Goal: Transaction & Acquisition: Purchase product/service

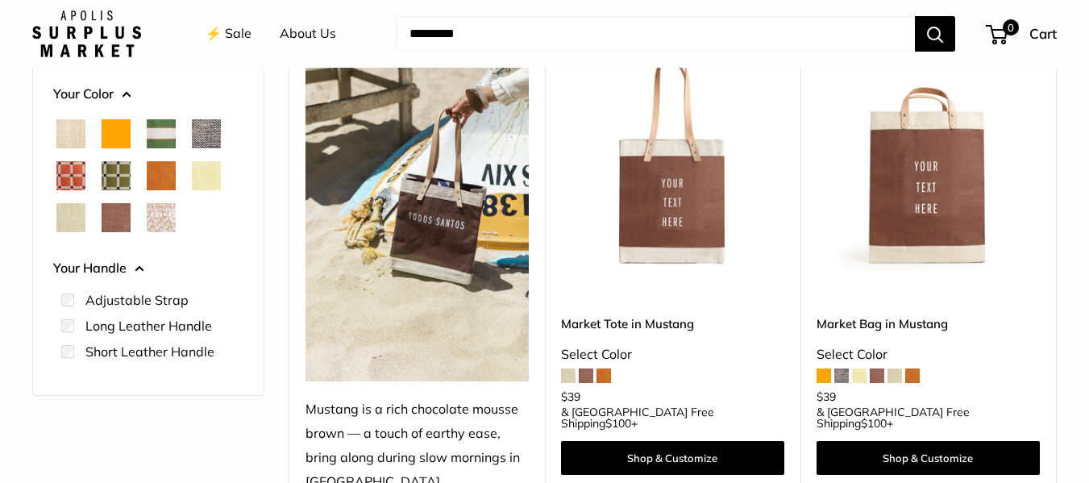
scroll to position [242, 0]
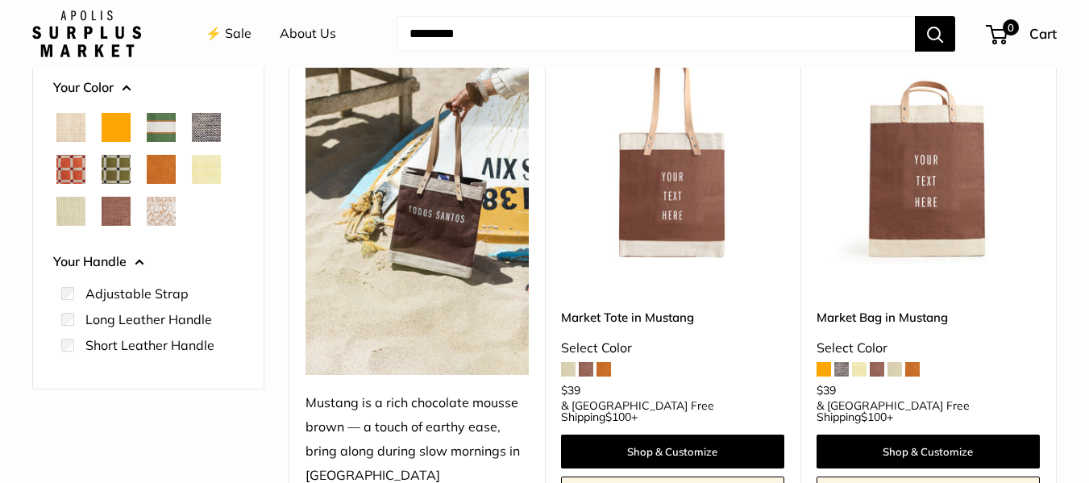
click at [92, 341] on label "Short Leather Handle" at bounding box center [149, 344] width 129 height 19
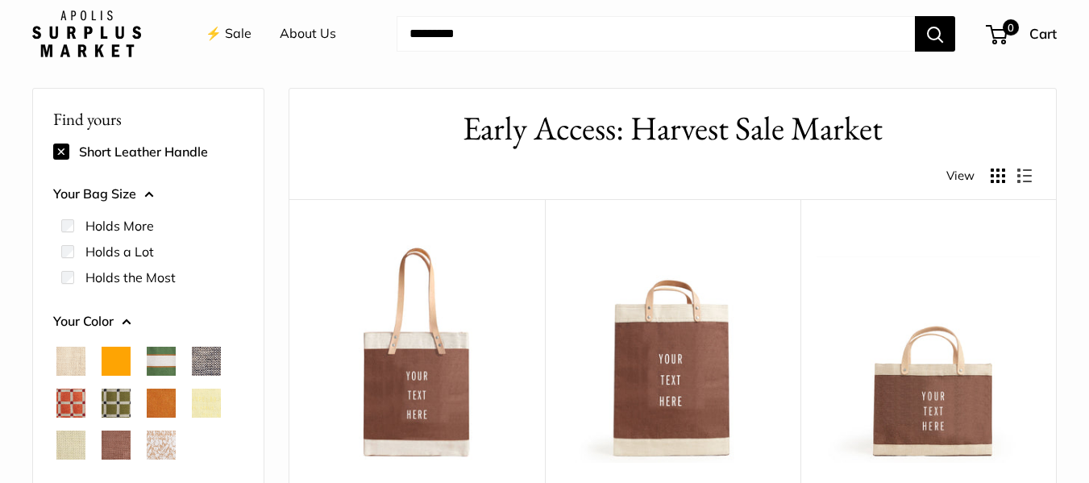
scroll to position [204, 0]
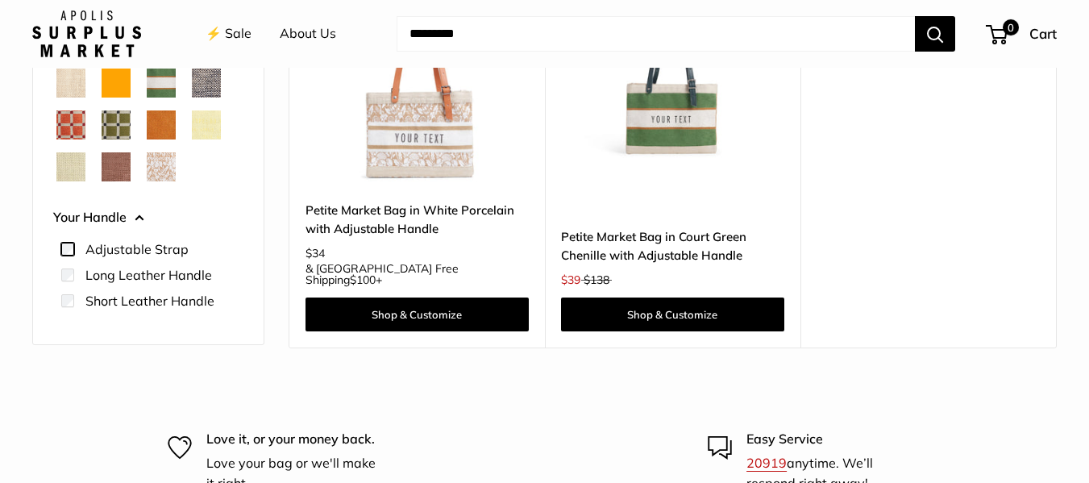
scroll to position [285, 0]
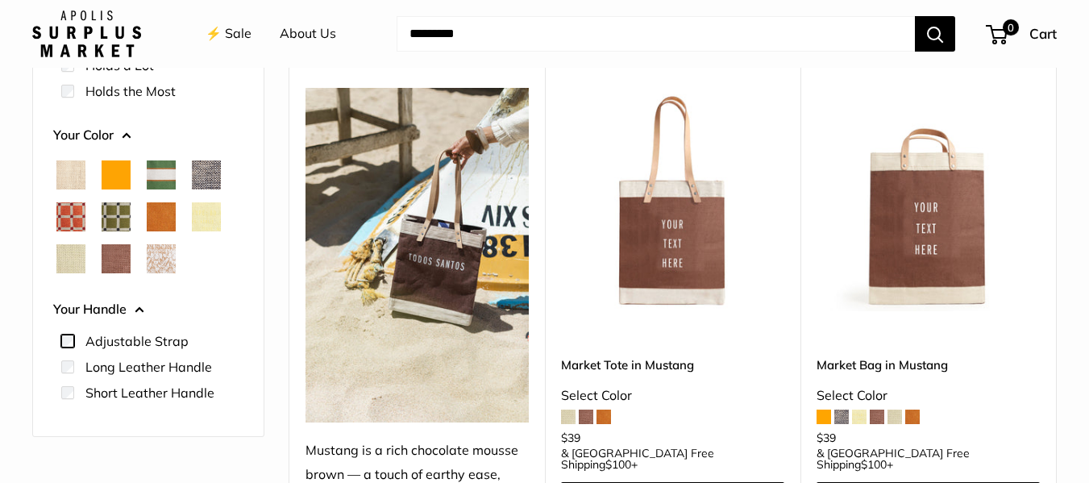
scroll to position [204, 0]
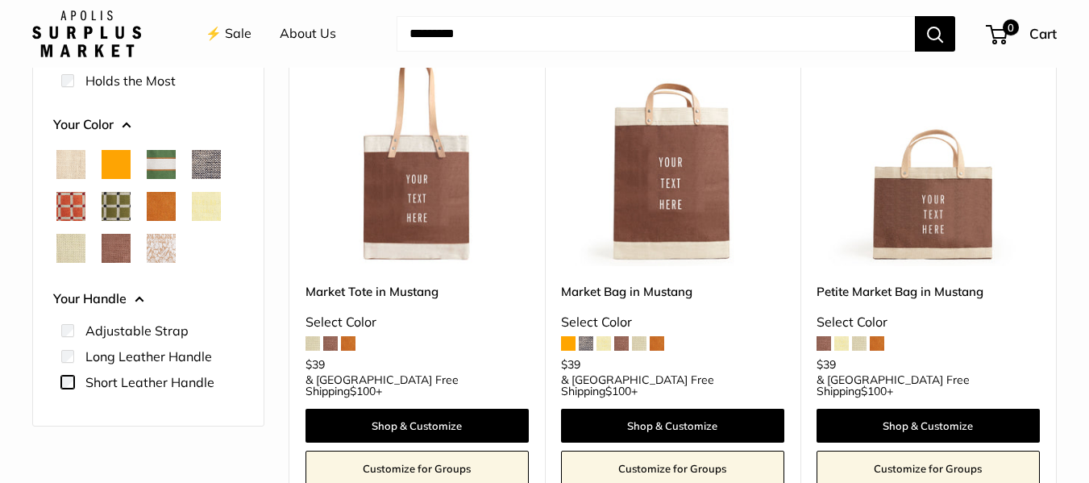
scroll to position [204, 0]
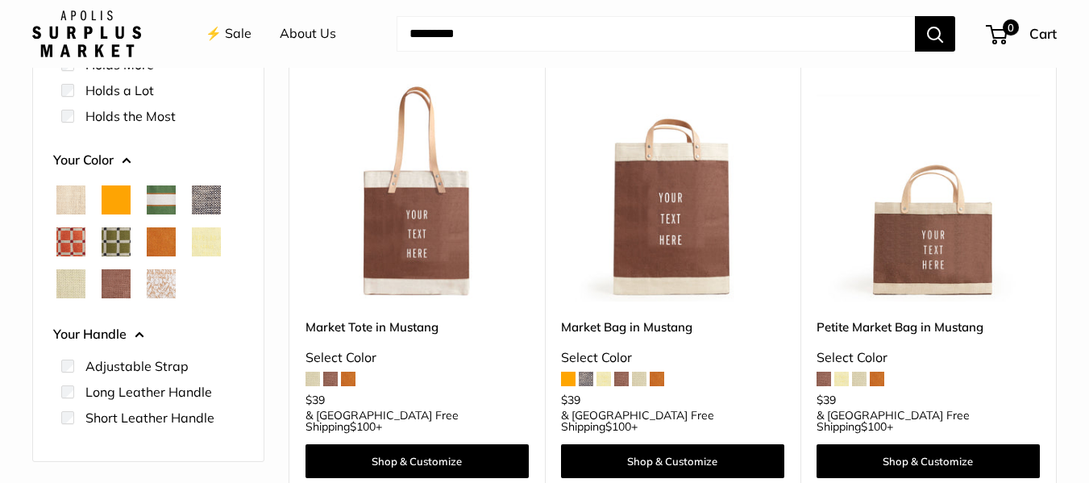
click at [845, 376] on span at bounding box center [841, 379] width 15 height 15
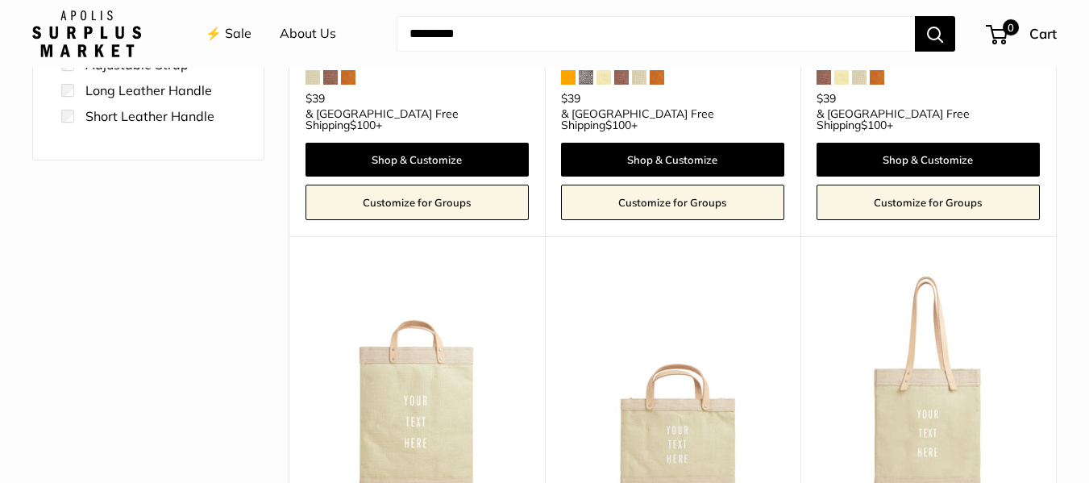
scroll to position [607, 0]
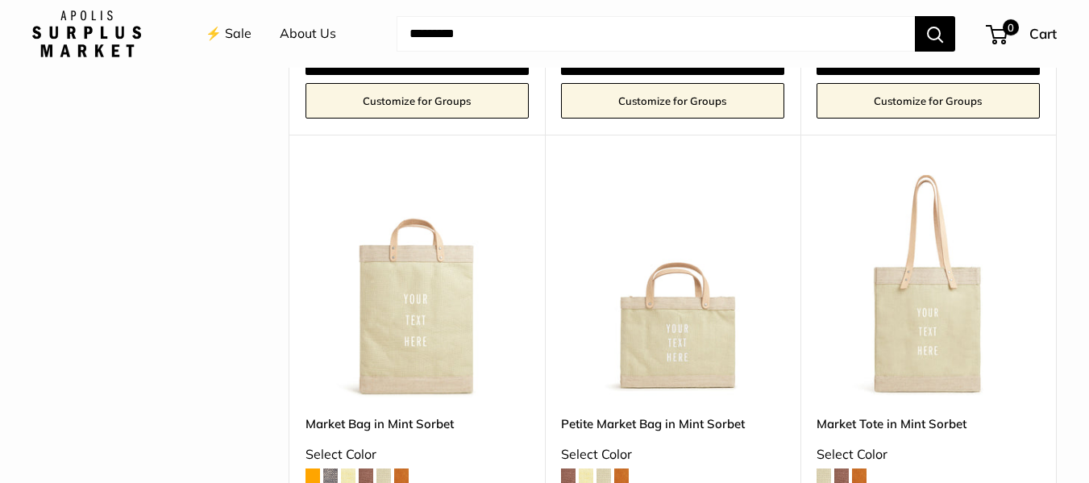
click at [609, 468] on span at bounding box center [603, 475] width 15 height 15
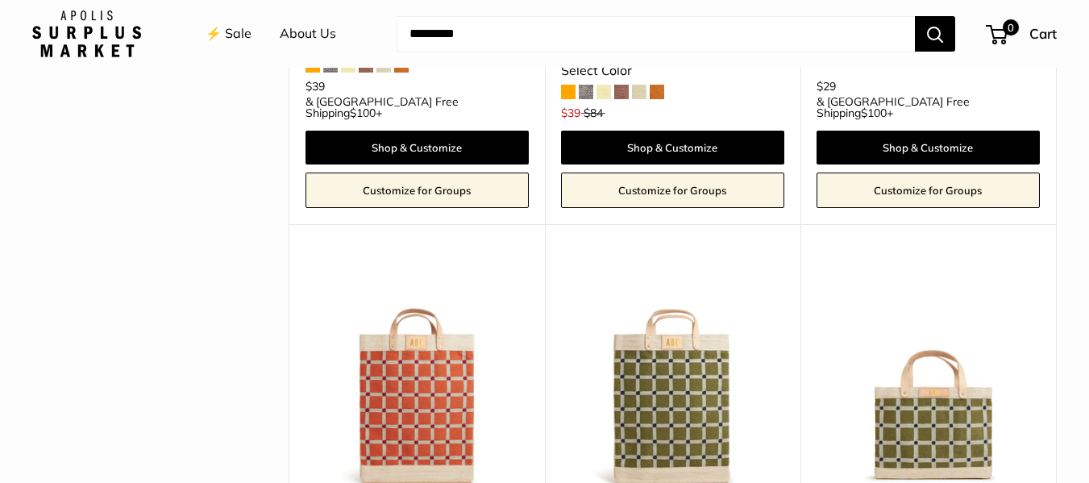
scroll to position [2058, 0]
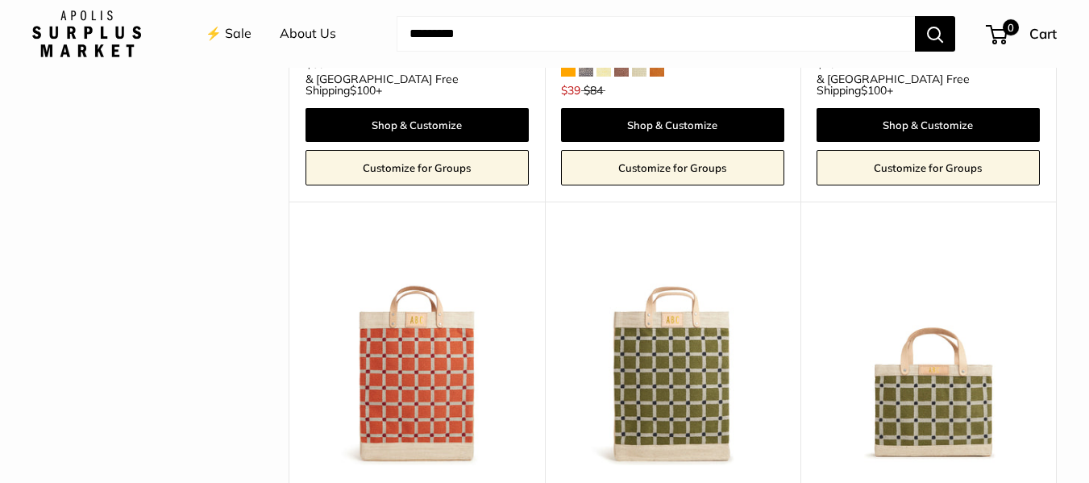
click at [0, 0] on img at bounding box center [0, 0] width 0 height 0
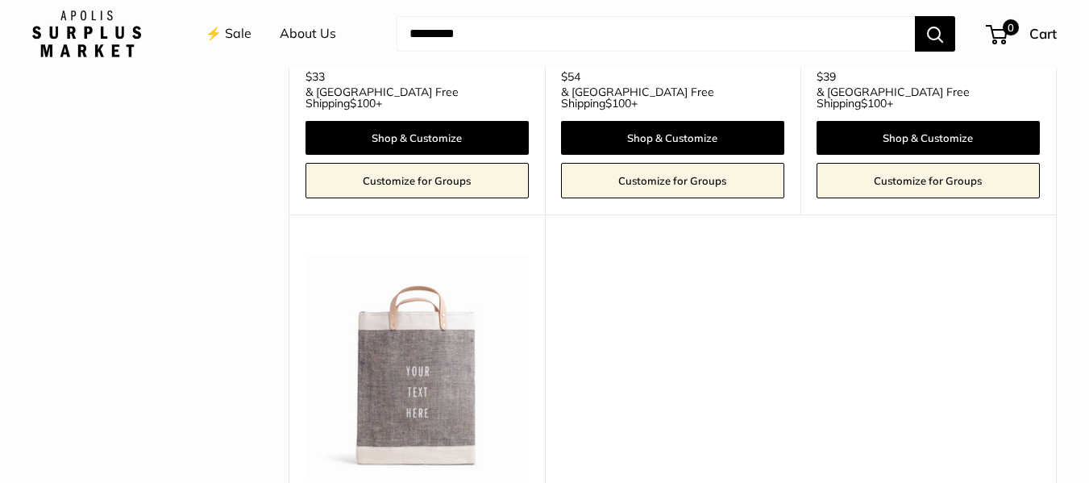
scroll to position [2541, 0]
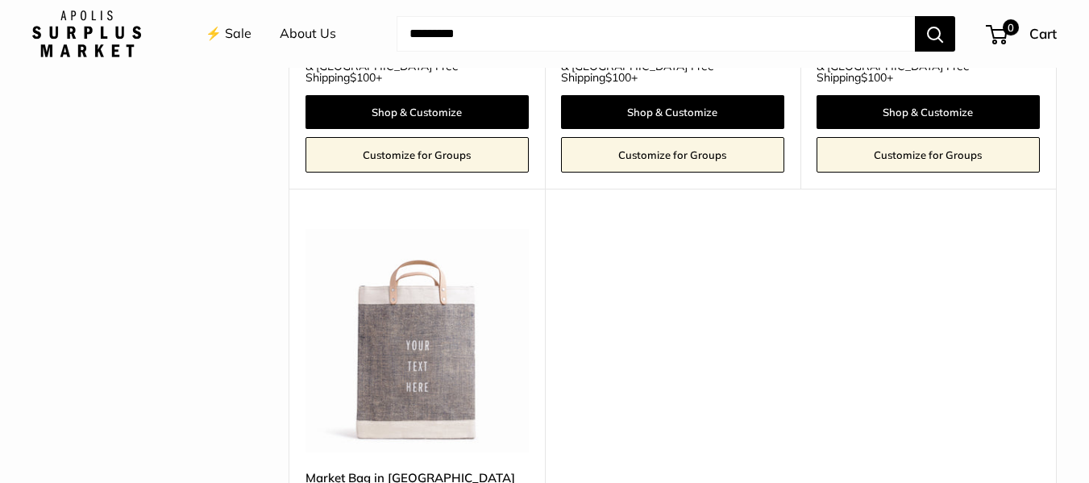
click at [0, 0] on img at bounding box center [0, 0] width 0 height 0
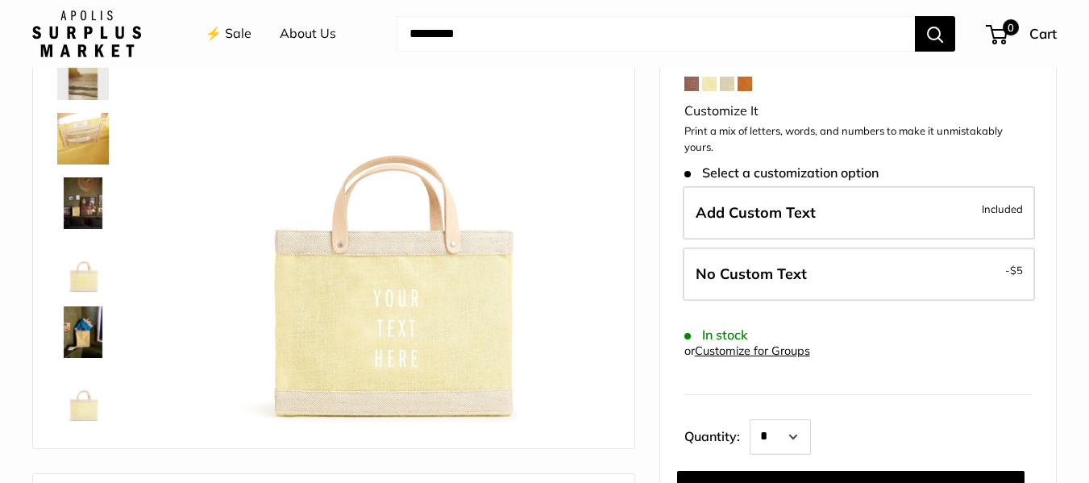
scroll to position [81, 0]
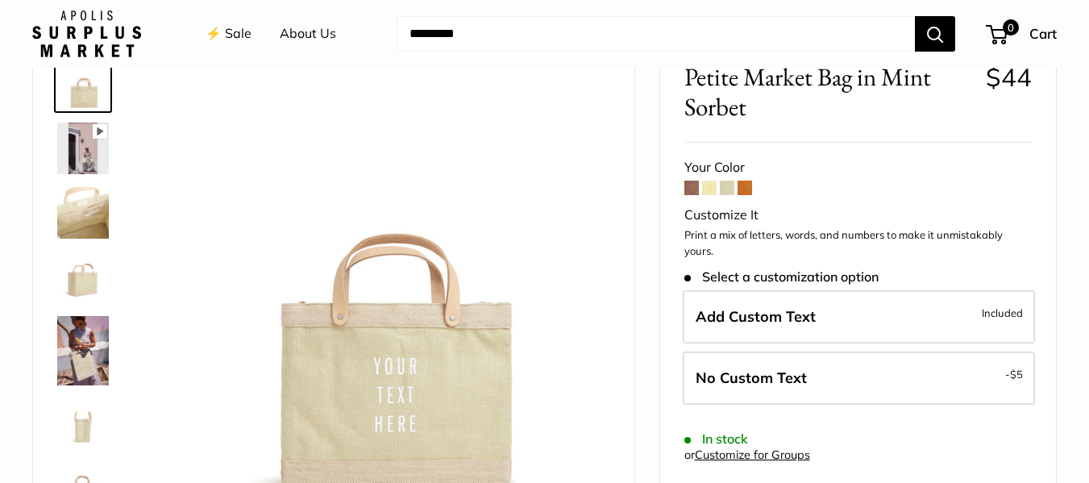
scroll to position [161, 0]
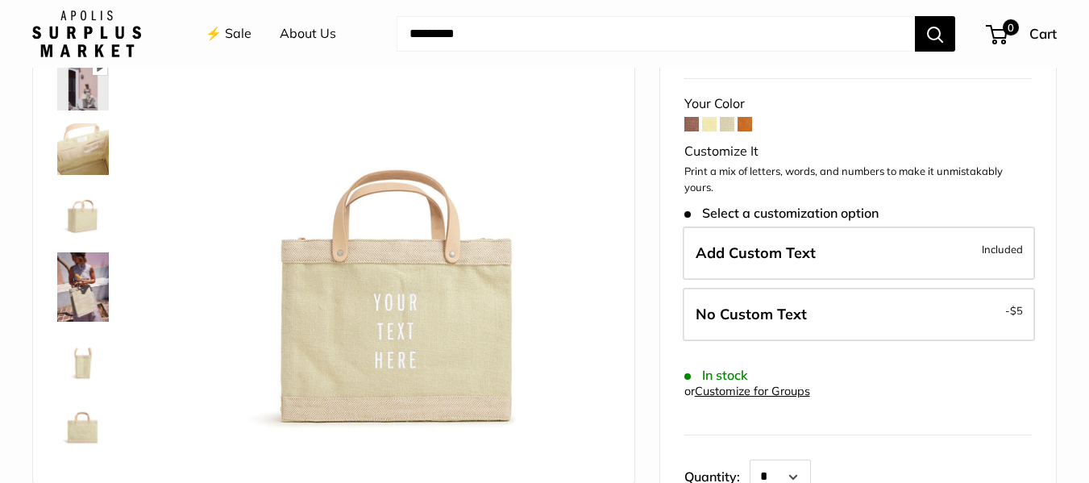
click at [730, 127] on span at bounding box center [727, 124] width 15 height 15
click at [726, 126] on span at bounding box center [727, 124] width 15 height 15
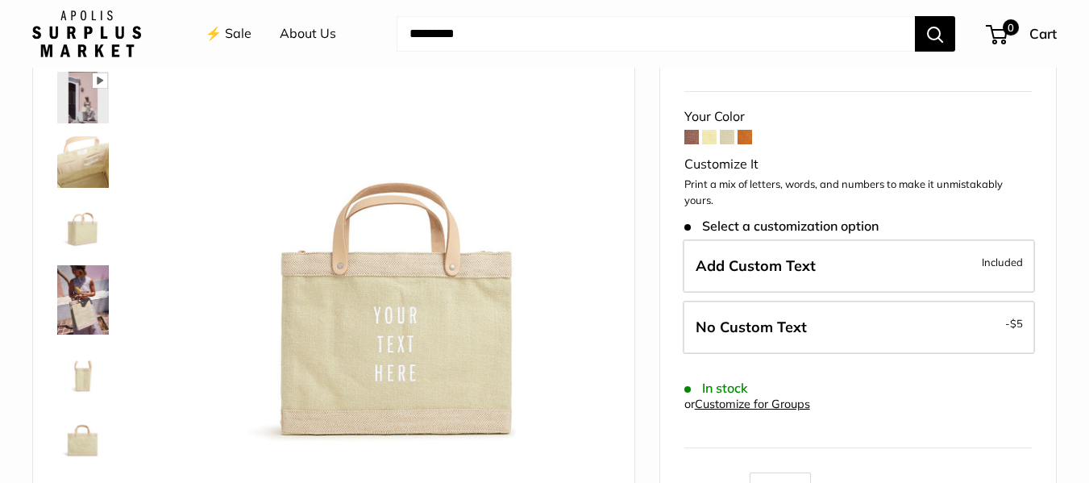
scroll to position [161, 0]
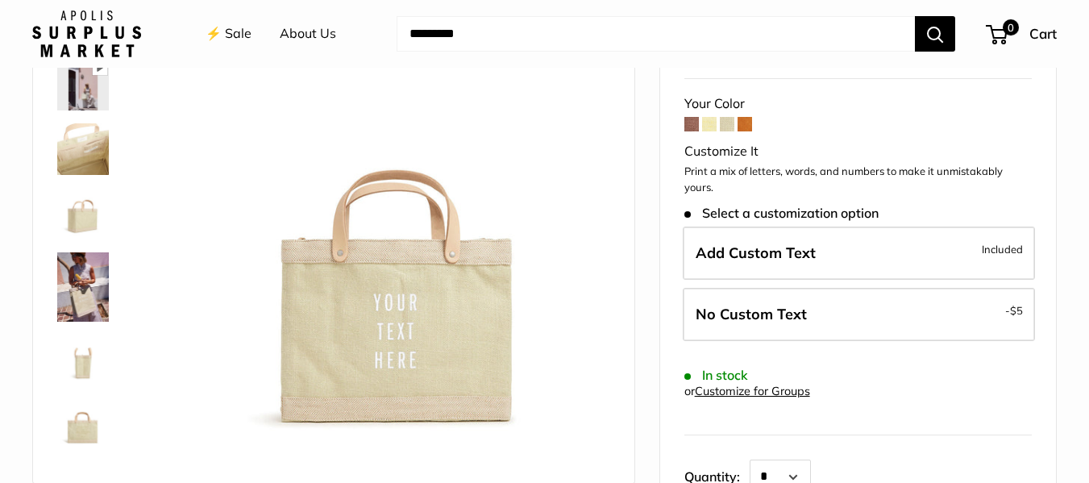
click at [712, 121] on span at bounding box center [709, 124] width 15 height 15
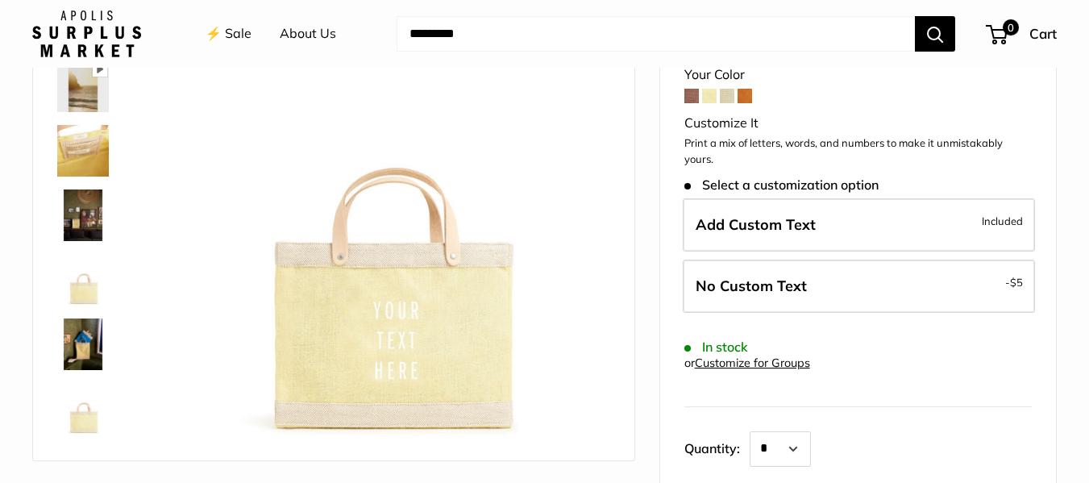
scroll to position [161, 0]
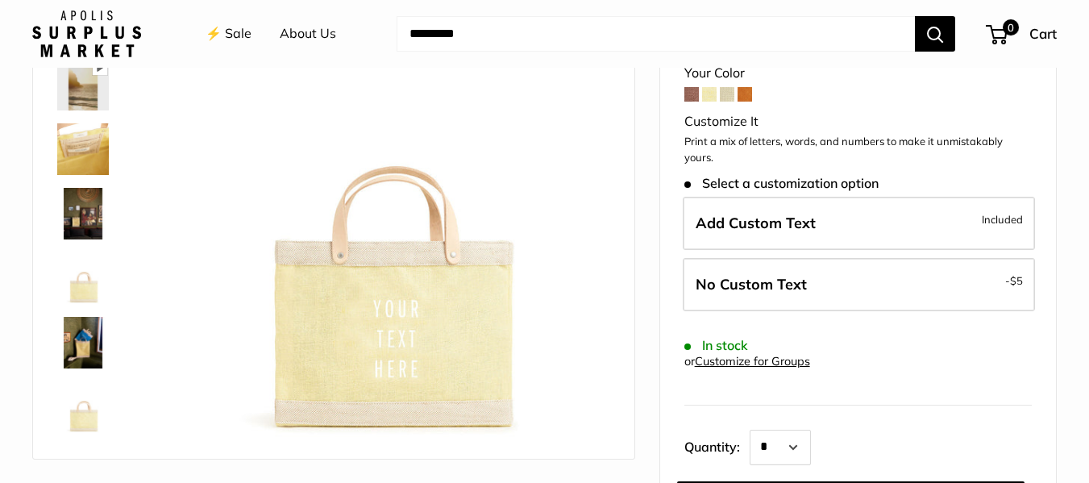
click at [749, 100] on span at bounding box center [744, 94] width 15 height 15
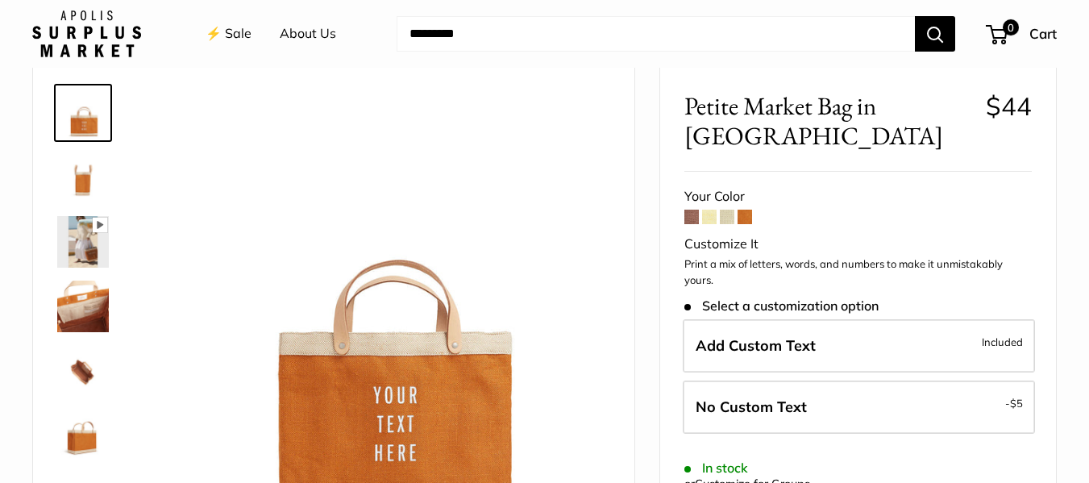
scroll to position [161, 0]
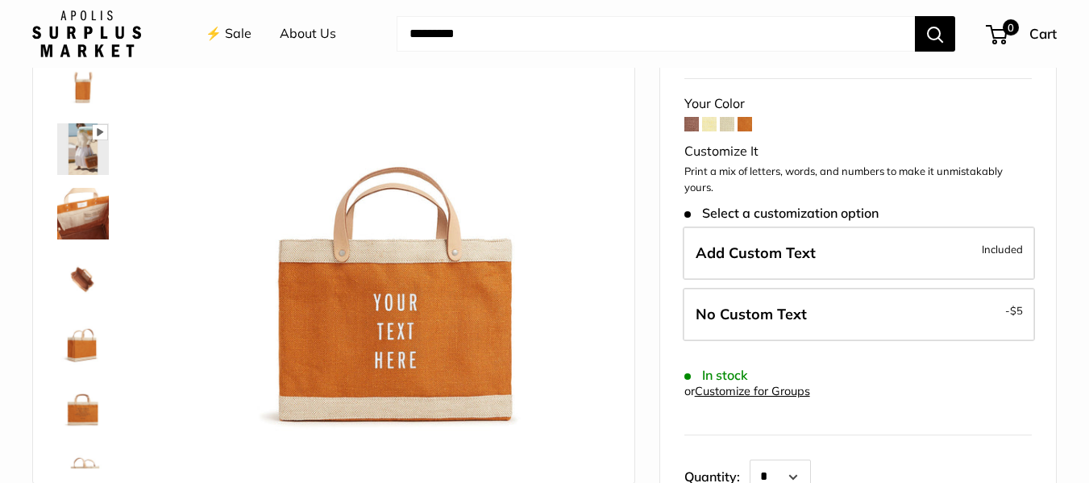
click at [693, 117] on span at bounding box center [691, 124] width 15 height 15
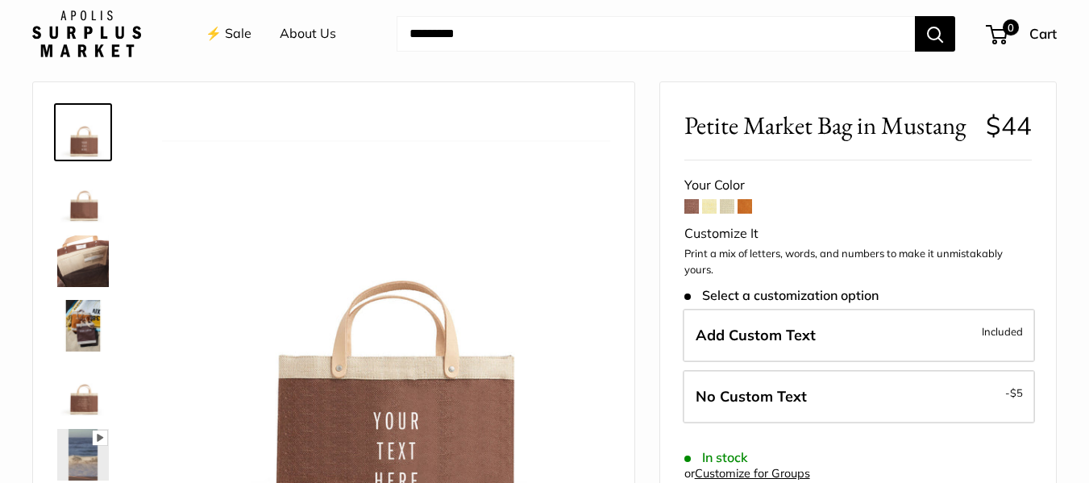
scroll to position [161, 0]
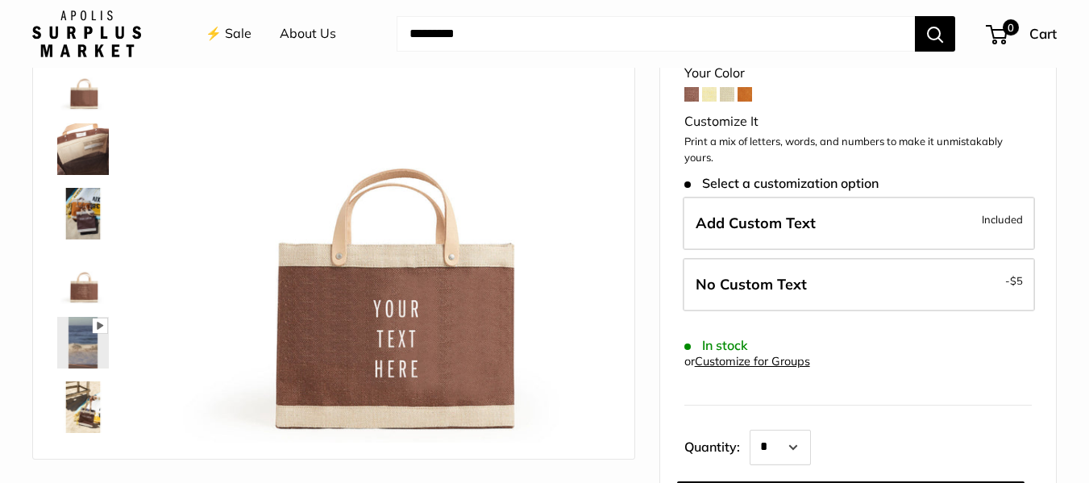
click at [316, 299] on img at bounding box center [386, 218] width 448 height 448
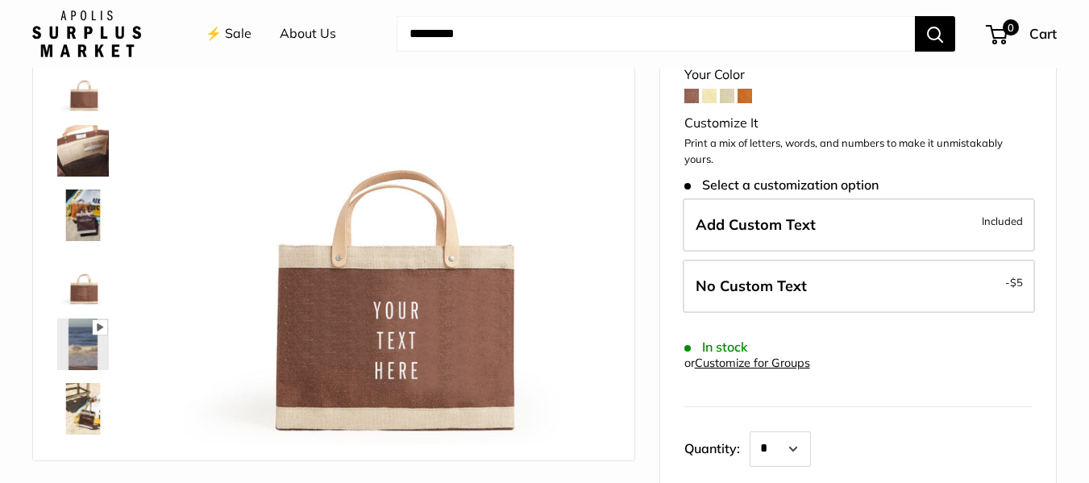
click at [73, 407] on img at bounding box center [83, 409] width 52 height 52
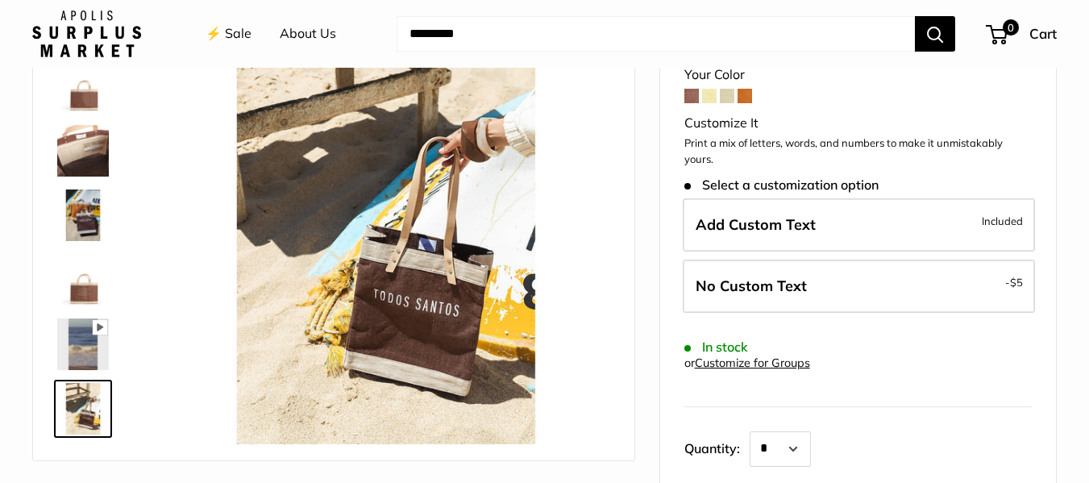
click at [81, 98] on img at bounding box center [83, 86] width 52 height 52
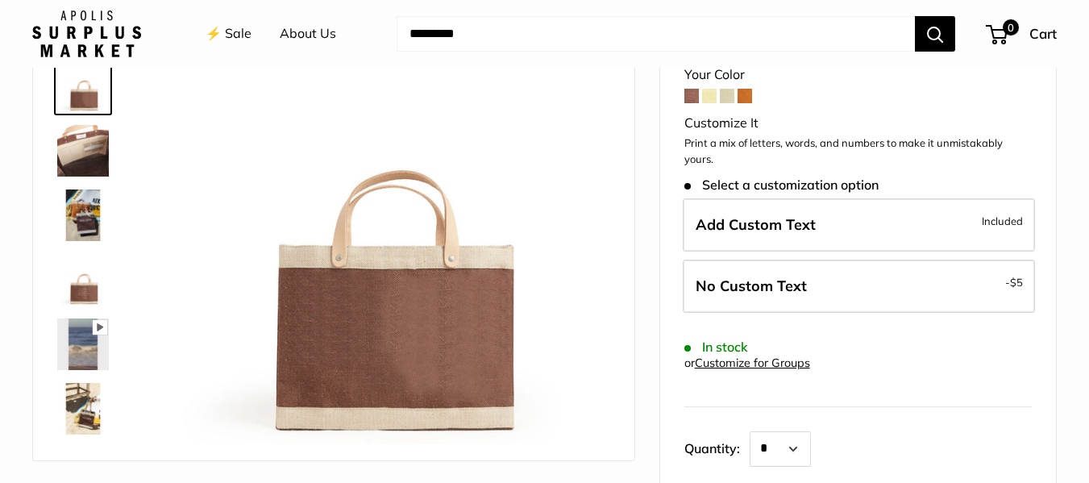
click at [93, 151] on img at bounding box center [83, 151] width 52 height 52
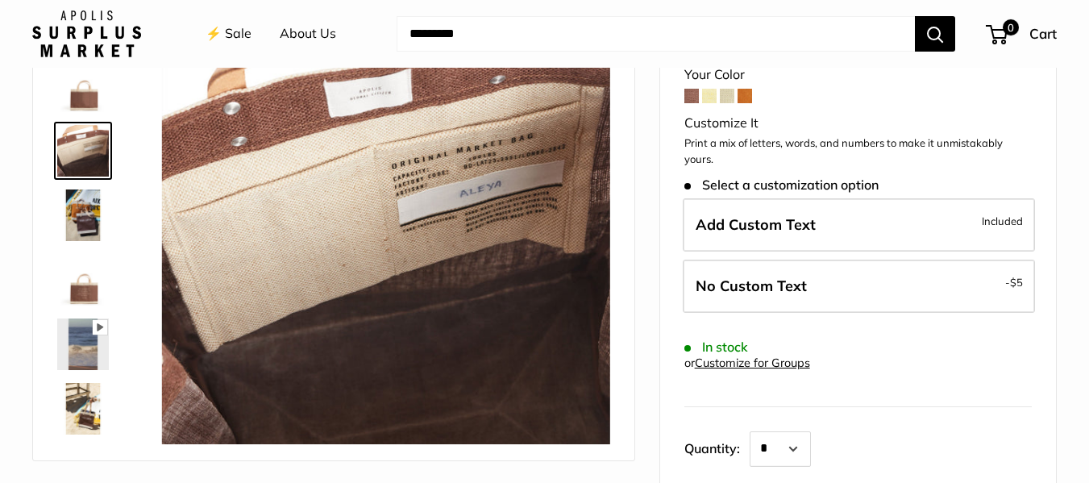
click at [84, 203] on img at bounding box center [83, 215] width 52 height 52
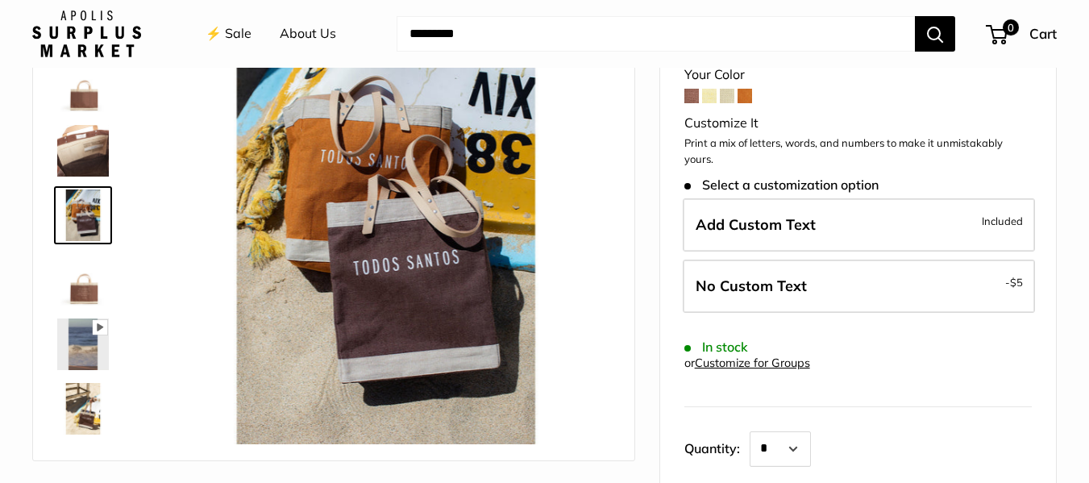
click at [84, 311] on div at bounding box center [89, 215] width 77 height 458
click at [85, 297] on img at bounding box center [83, 280] width 52 height 52
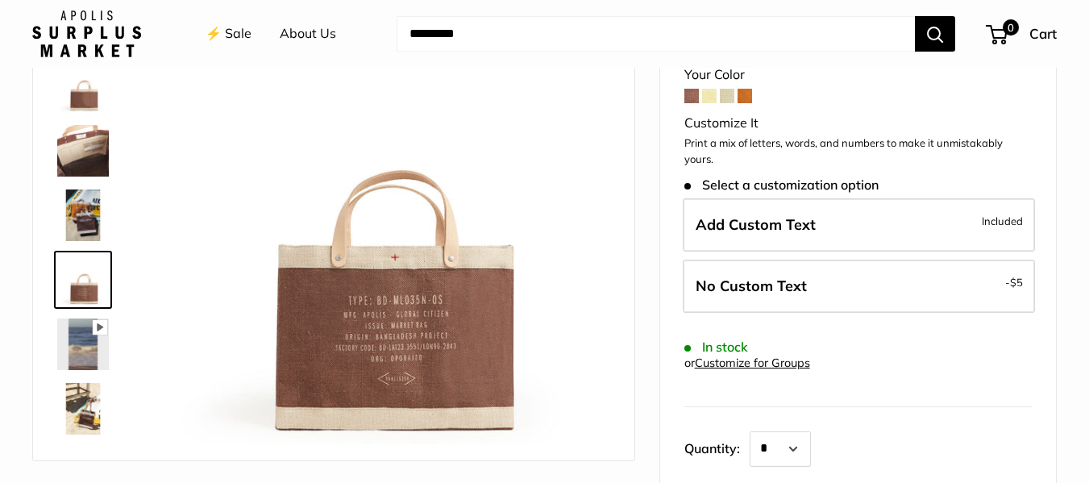
click at [711, 91] on span at bounding box center [709, 96] width 15 height 15
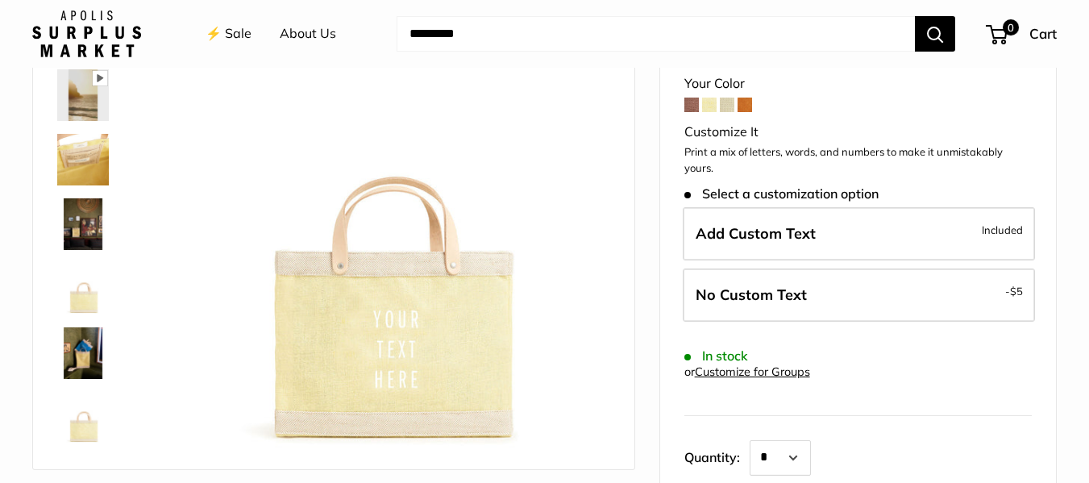
scroll to position [161, 0]
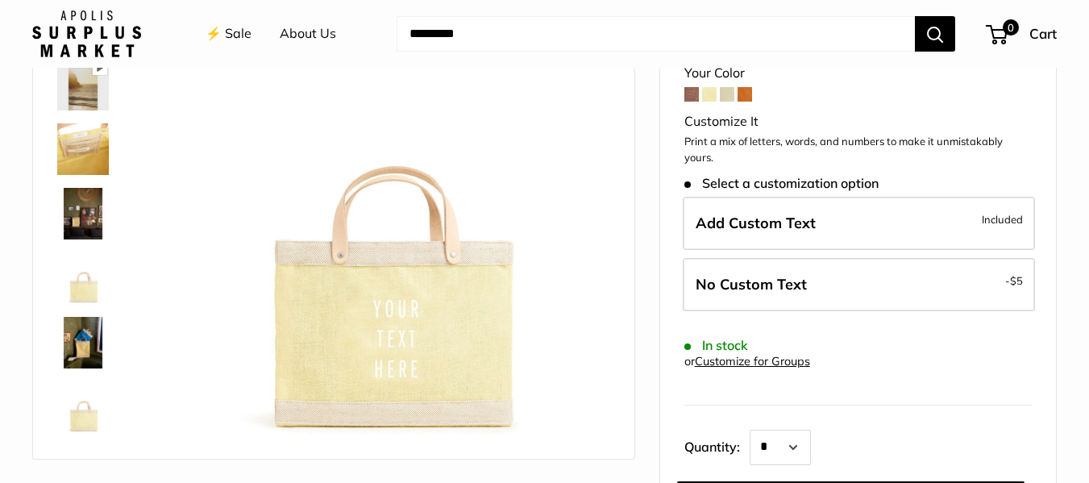
drag, startPoint x: 726, startPoint y: 95, endPoint x: 735, endPoint y: 95, distance: 8.9
click at [727, 95] on span at bounding box center [727, 94] width 15 height 15
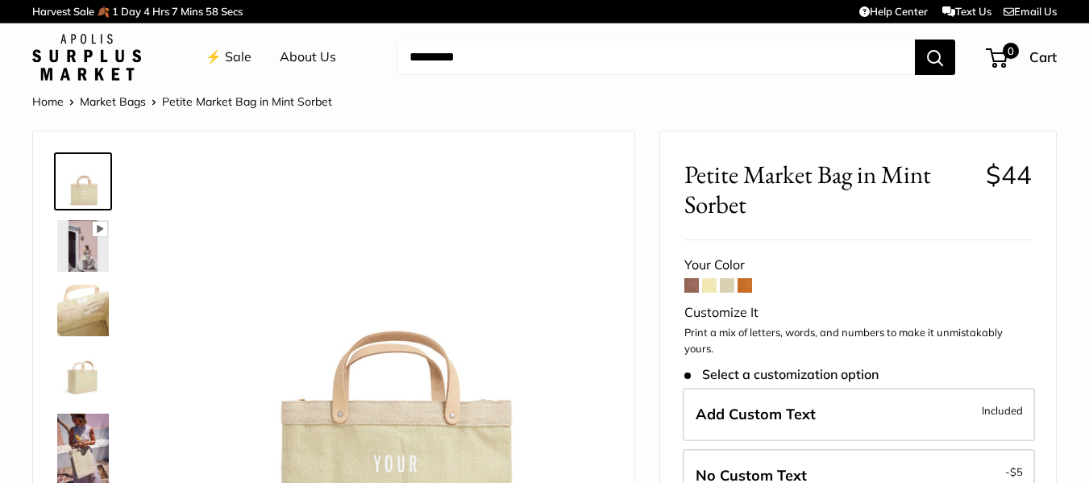
scroll to position [161, 0]
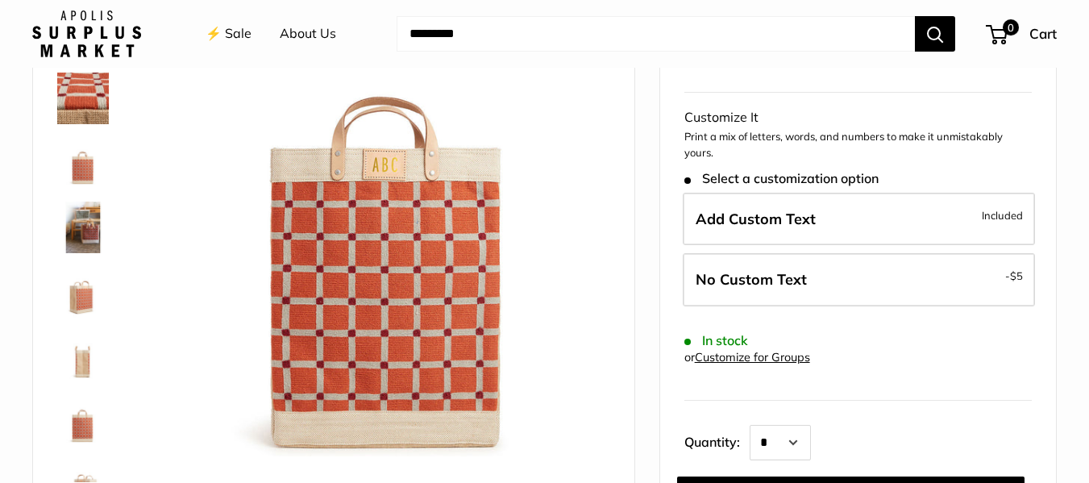
scroll to position [161, 0]
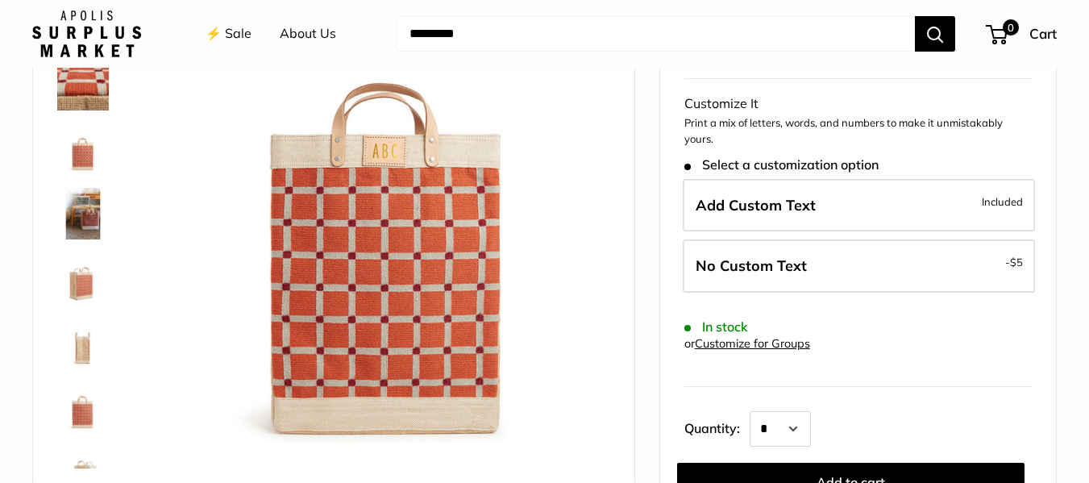
click at [81, 152] on img at bounding box center [83, 149] width 52 height 52
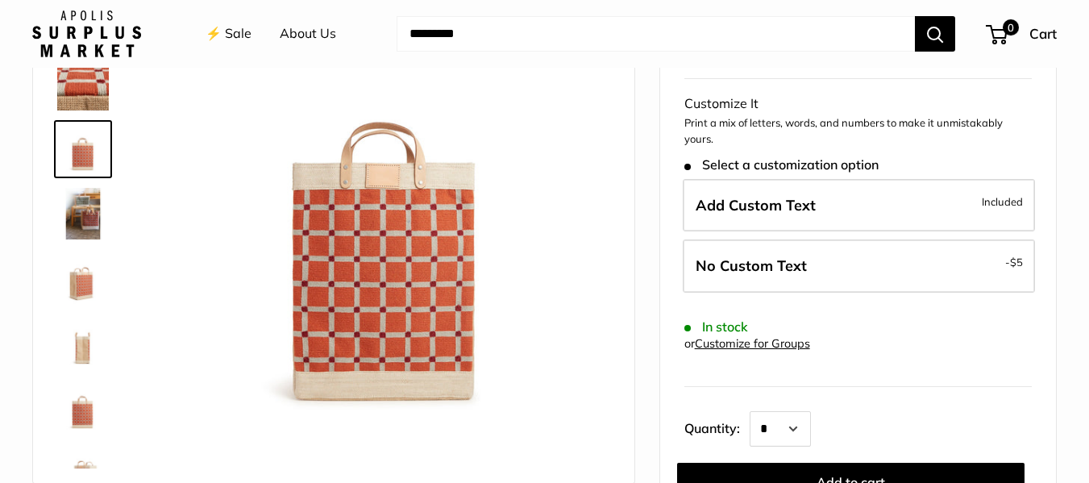
click at [75, 283] on img at bounding box center [83, 278] width 52 height 52
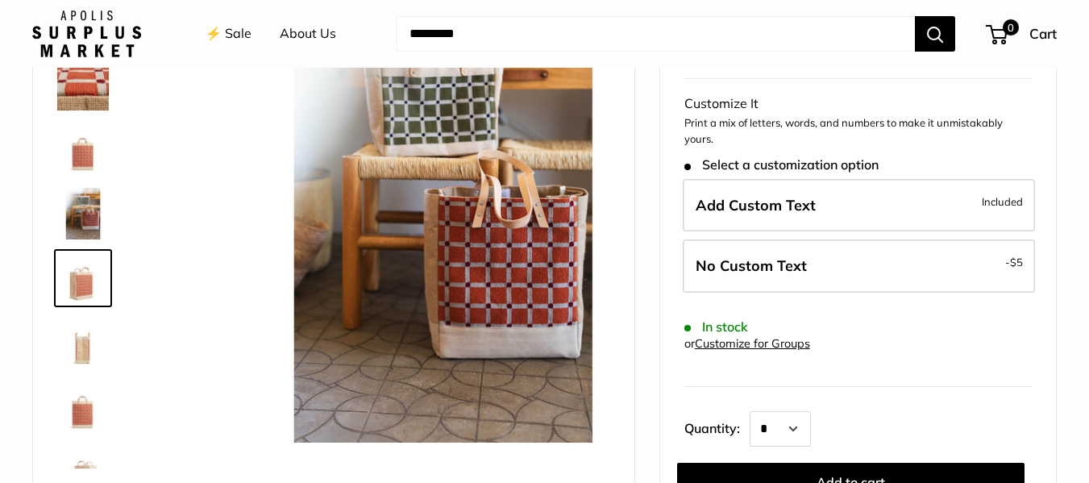
scroll to position [50, 0]
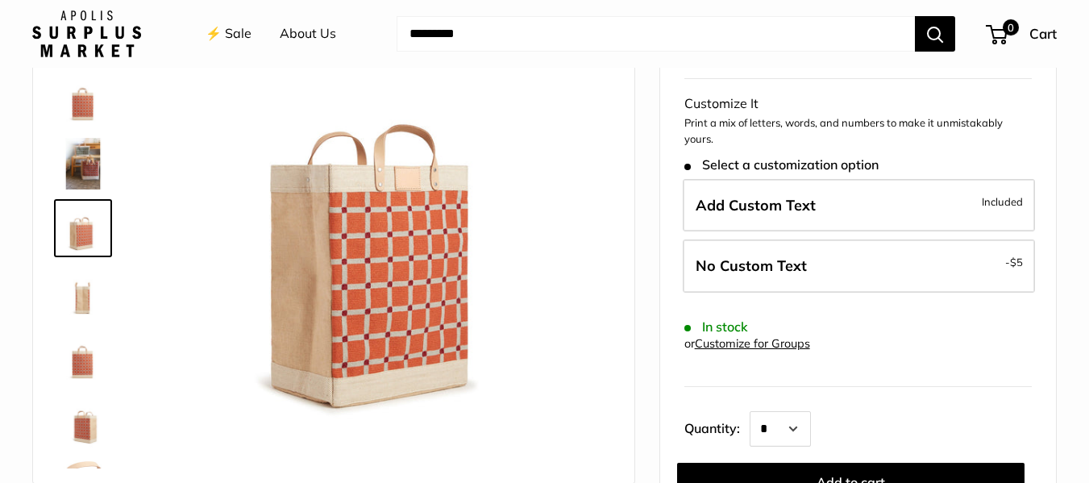
click at [84, 293] on img at bounding box center [83, 293] width 52 height 52
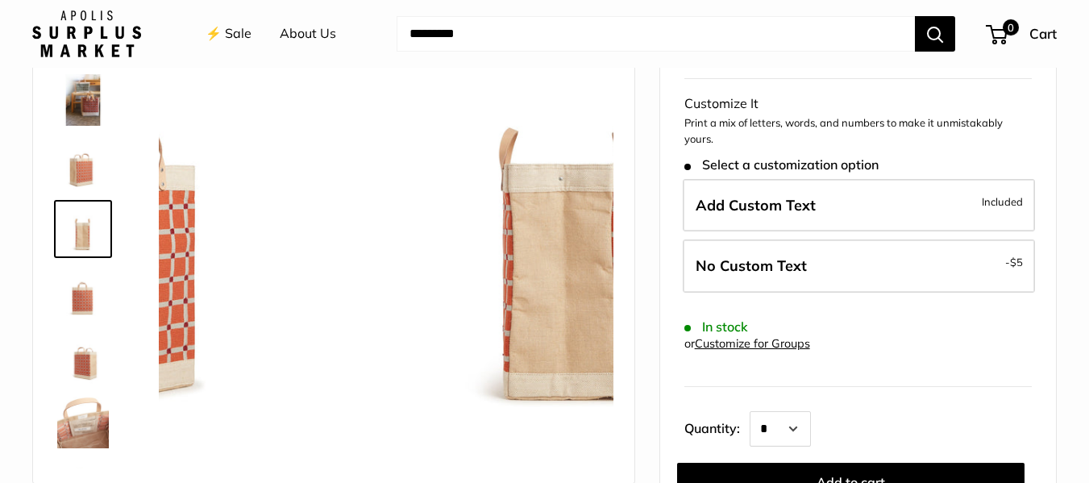
scroll to position [114, 0]
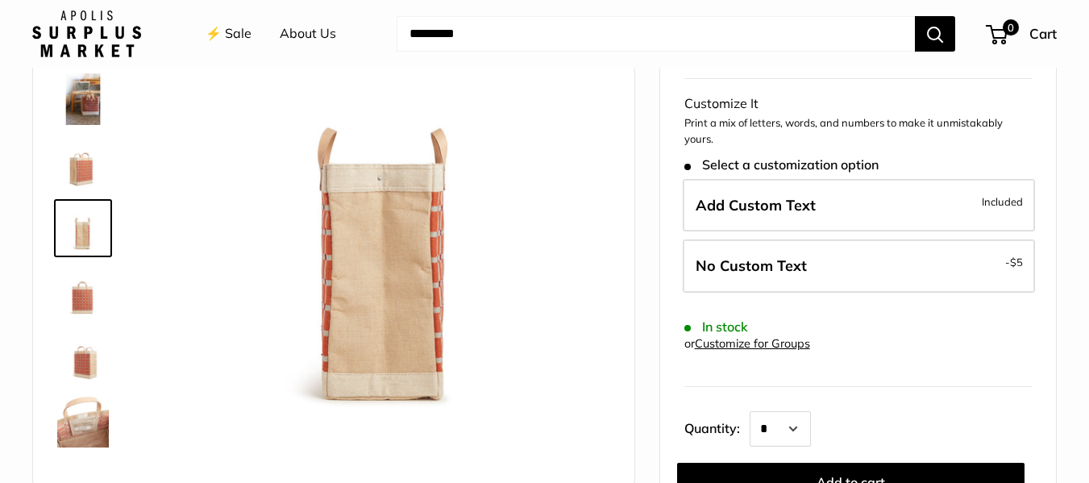
click at [80, 361] on img at bounding box center [83, 357] width 52 height 52
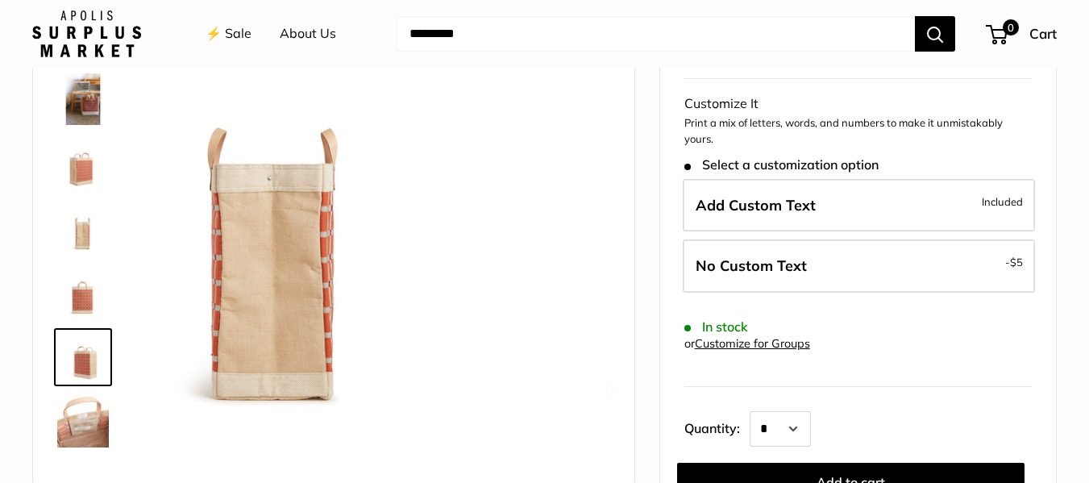
scroll to position [168, 0]
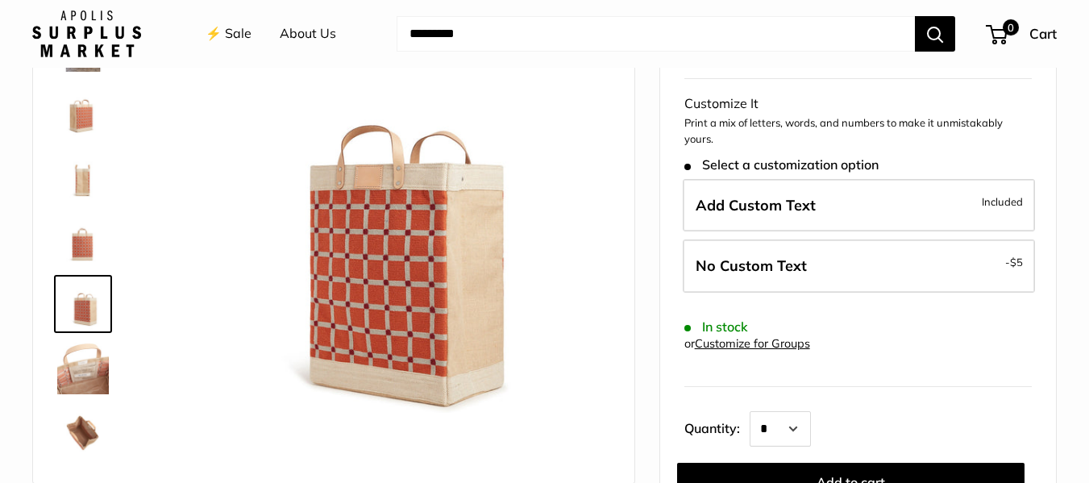
click at [93, 412] on img at bounding box center [83, 433] width 52 height 52
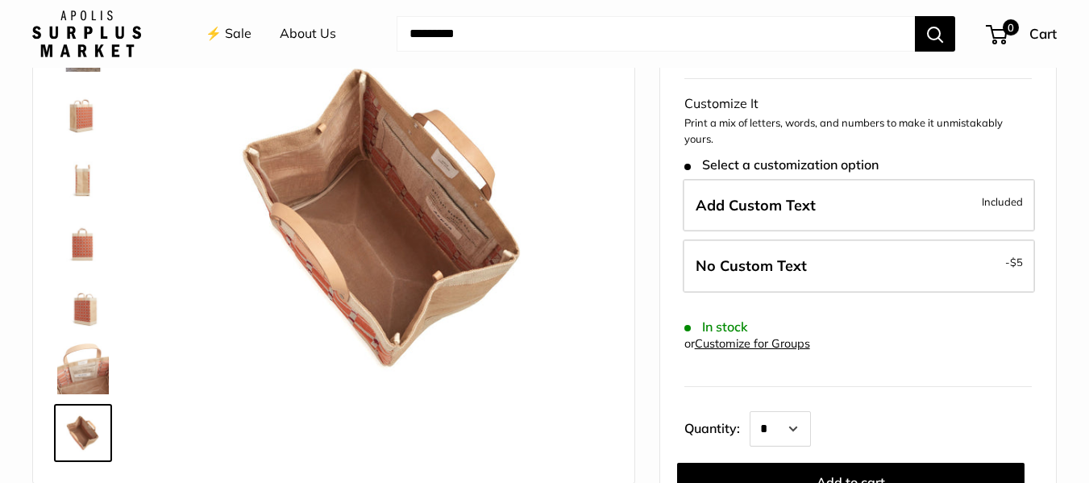
click at [79, 114] on img at bounding box center [83, 111] width 52 height 52
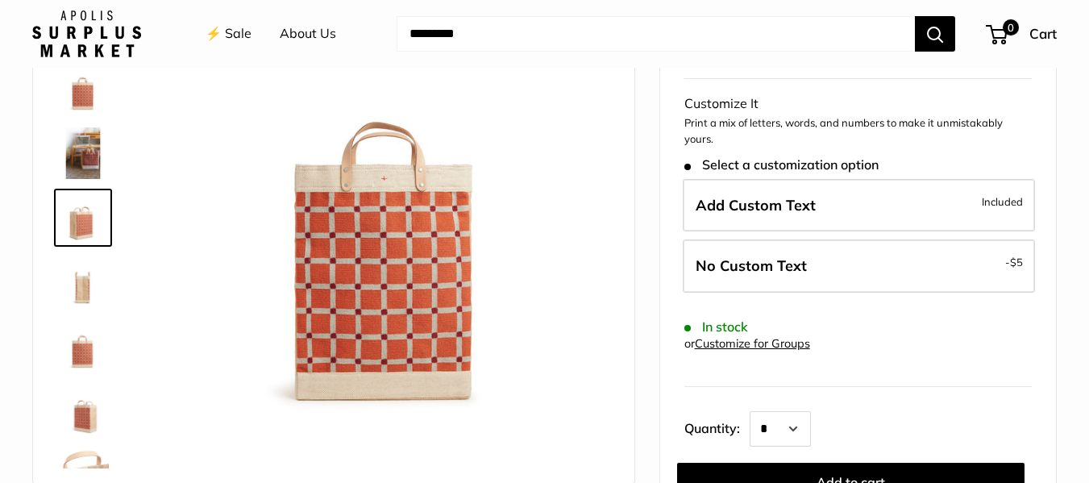
scroll to position [50, 0]
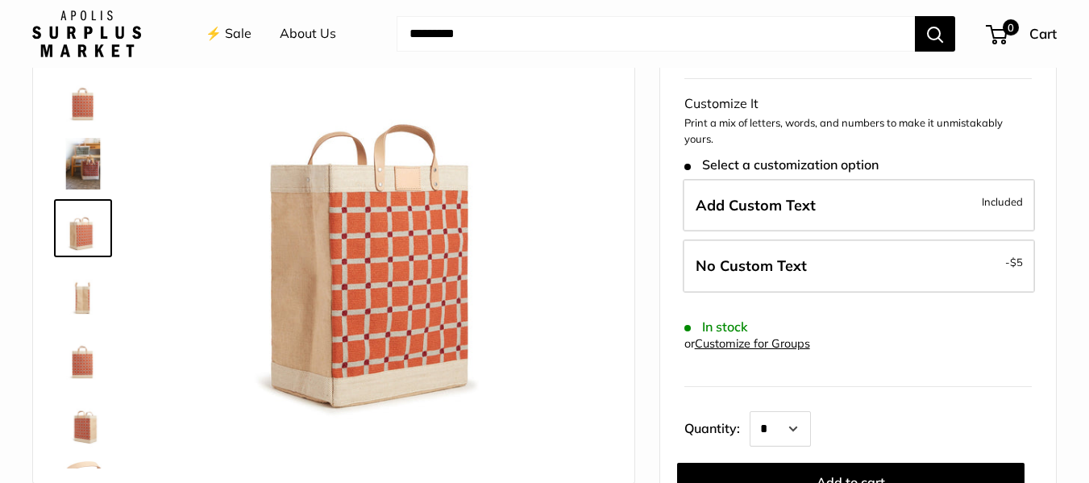
click at [81, 94] on img at bounding box center [83, 99] width 52 height 52
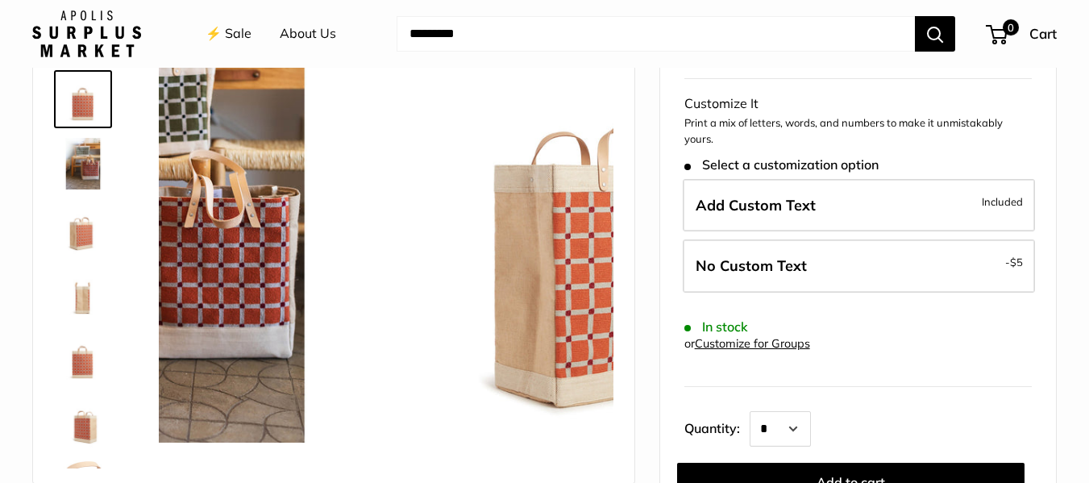
scroll to position [0, 0]
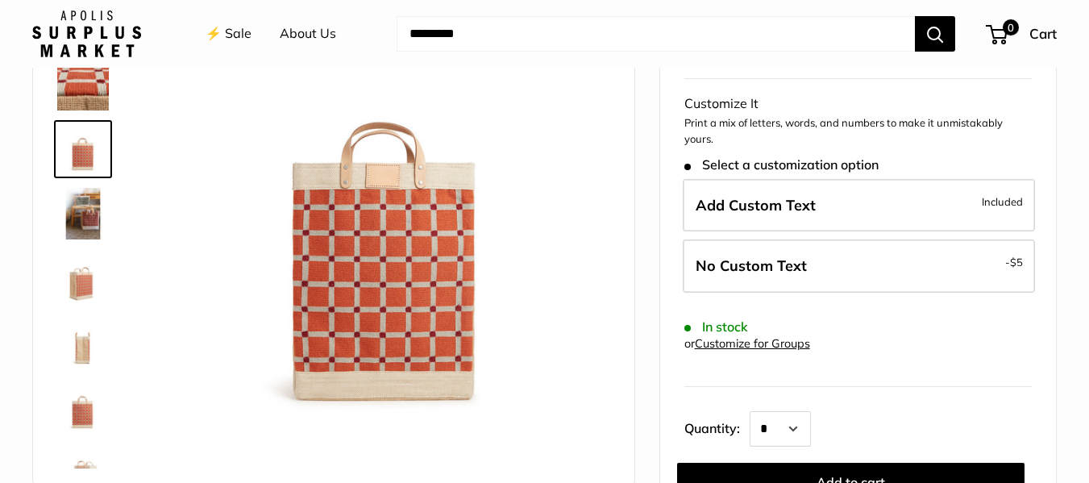
click at [81, 92] on img at bounding box center [83, 85] width 52 height 52
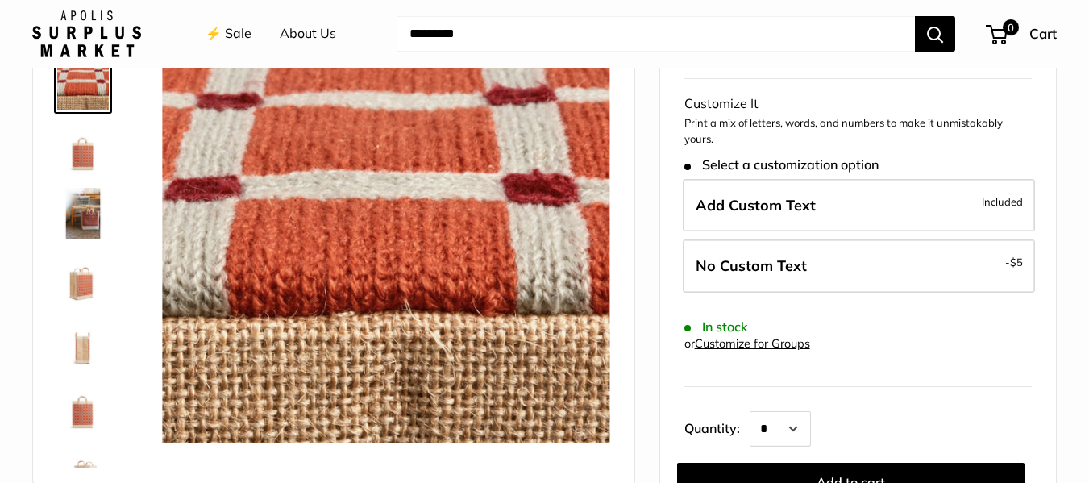
click at [87, 129] on img at bounding box center [83, 149] width 52 height 52
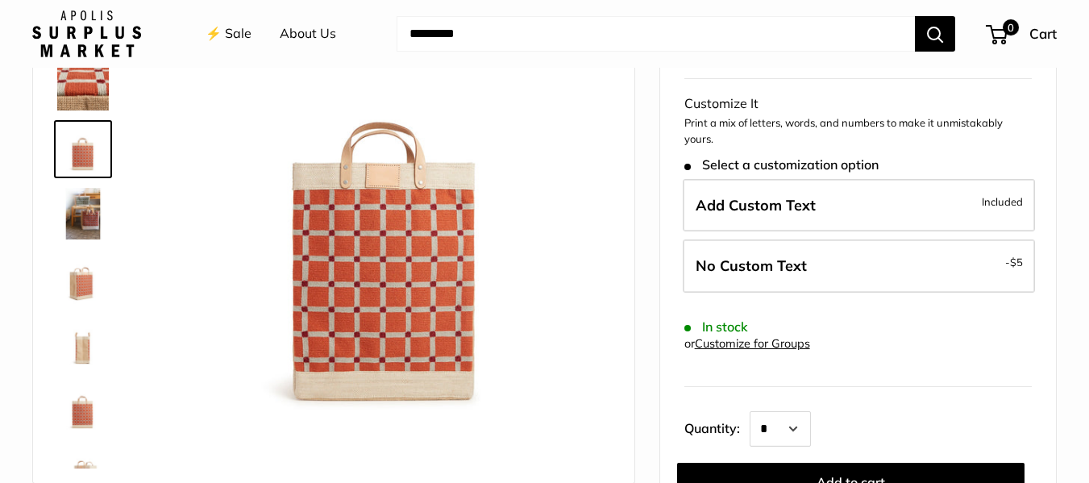
click at [377, 174] on img at bounding box center [386, 218] width 448 height 448
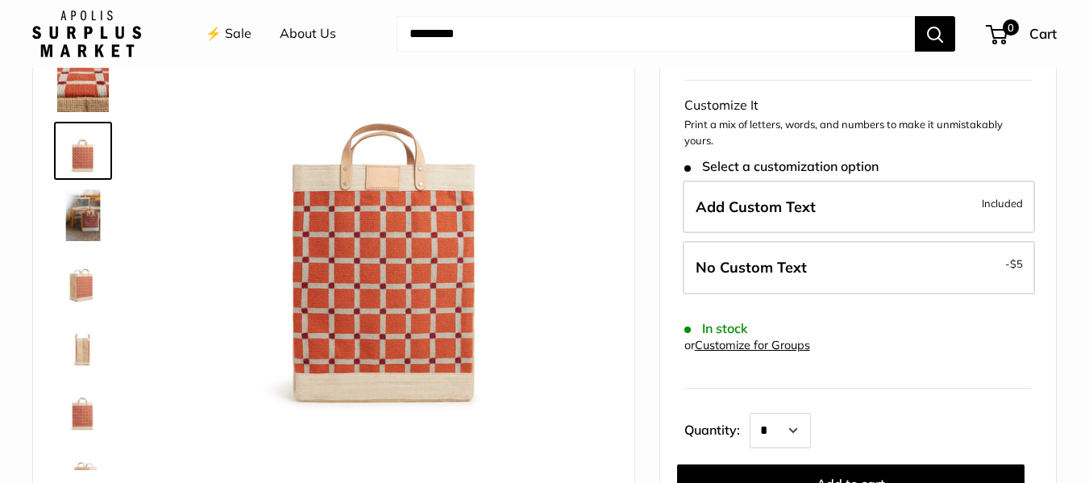
click at [88, 280] on img at bounding box center [83, 280] width 52 height 52
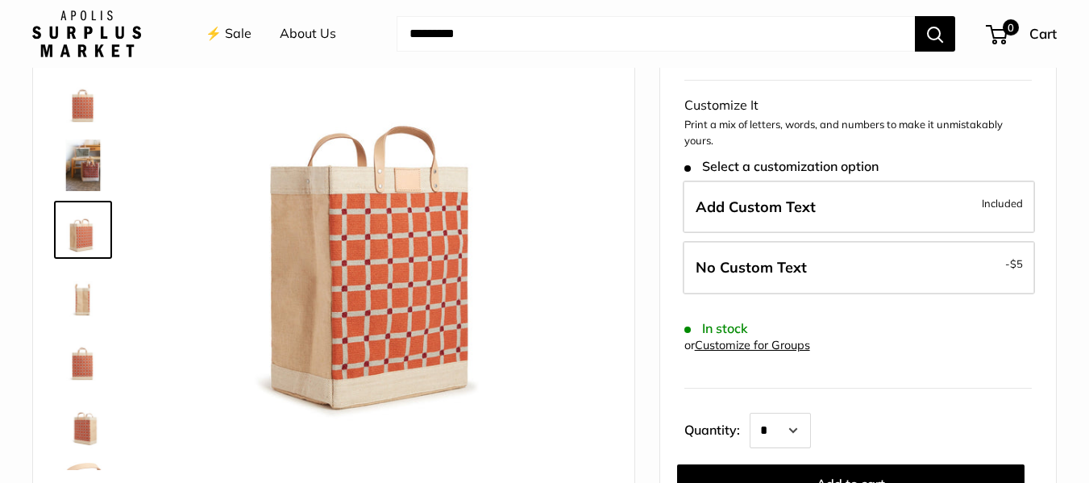
click at [383, 186] on img at bounding box center [386, 220] width 448 height 448
click at [381, 186] on img at bounding box center [386, 220] width 448 height 448
click at [86, 174] on img at bounding box center [83, 165] width 52 height 52
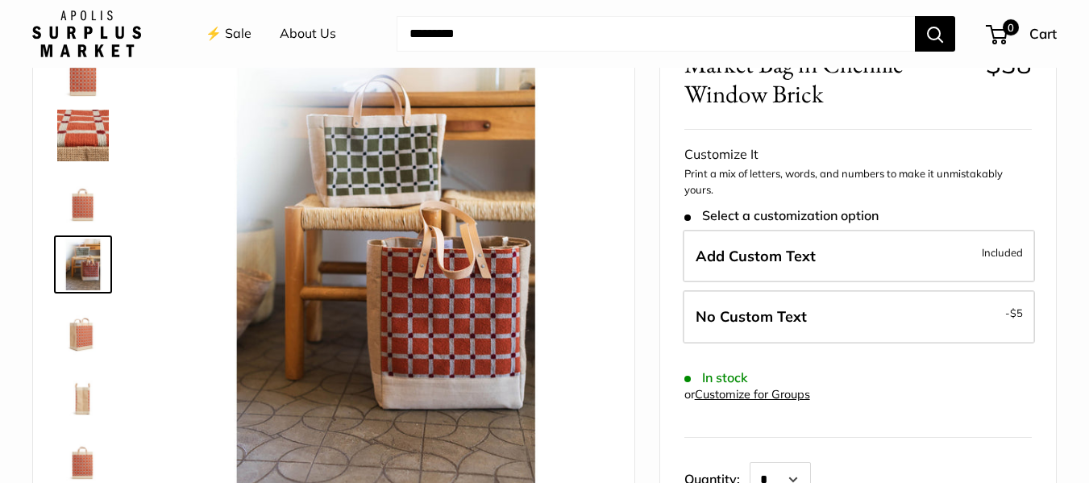
scroll to position [0, 0]
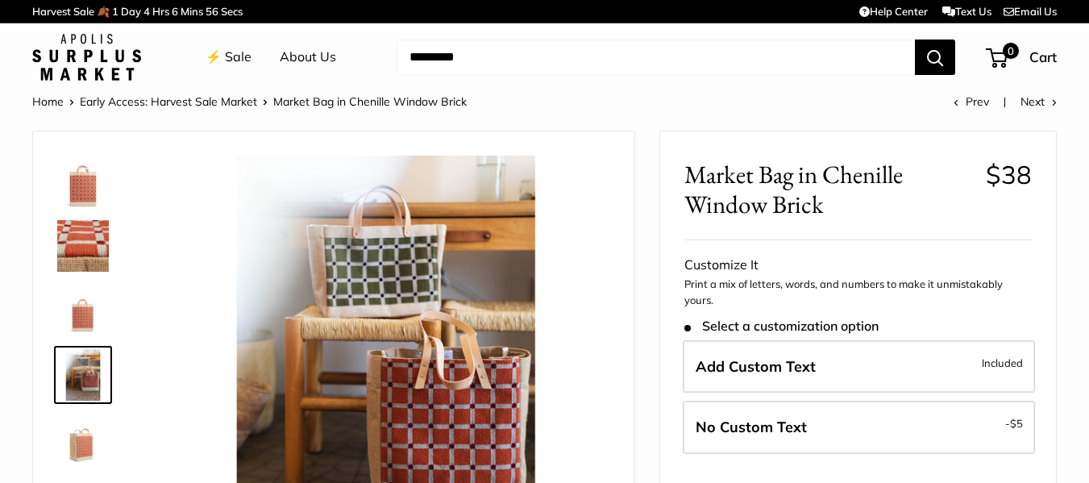
click at [82, 195] on img at bounding box center [83, 182] width 52 height 52
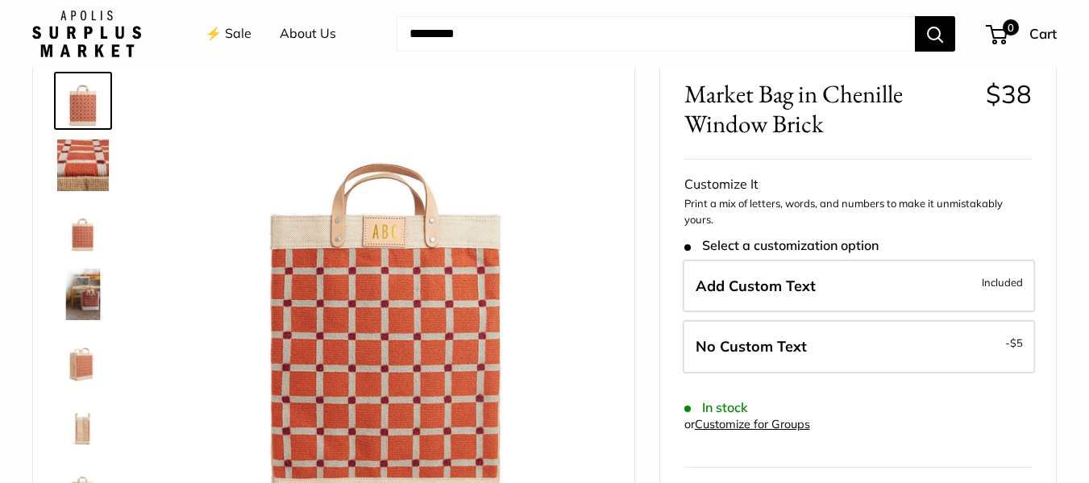
scroll to position [161, 0]
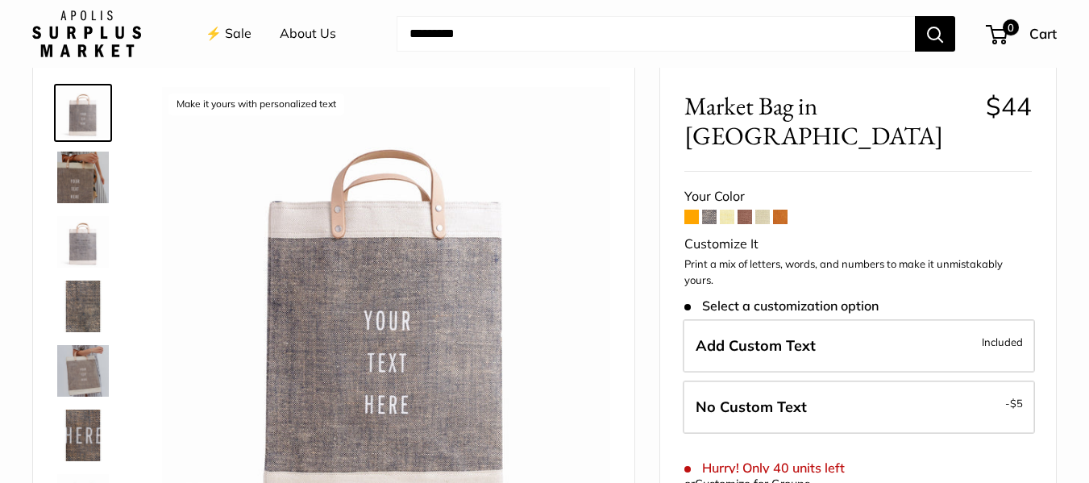
scroll to position [161, 0]
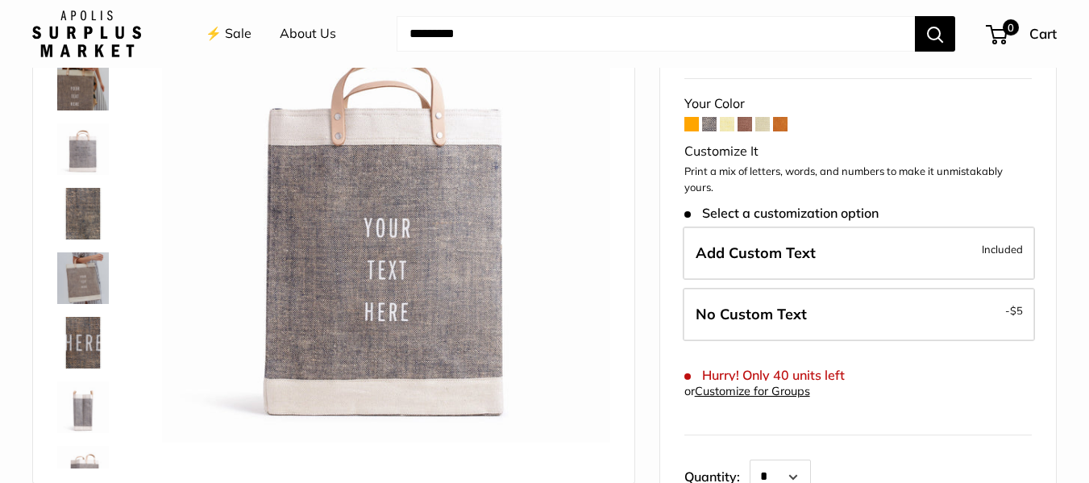
click at [690, 117] on span at bounding box center [691, 124] width 15 height 15
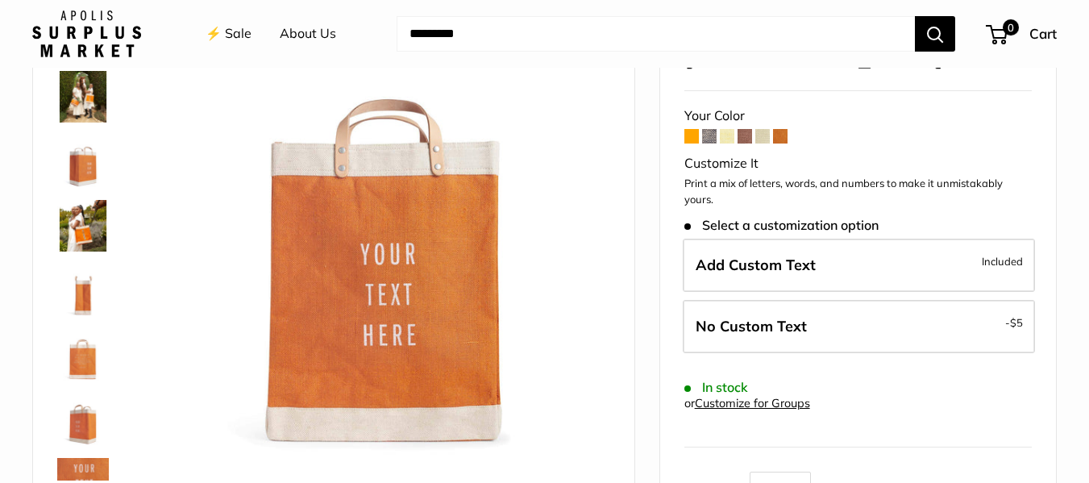
scroll to position [161, 0]
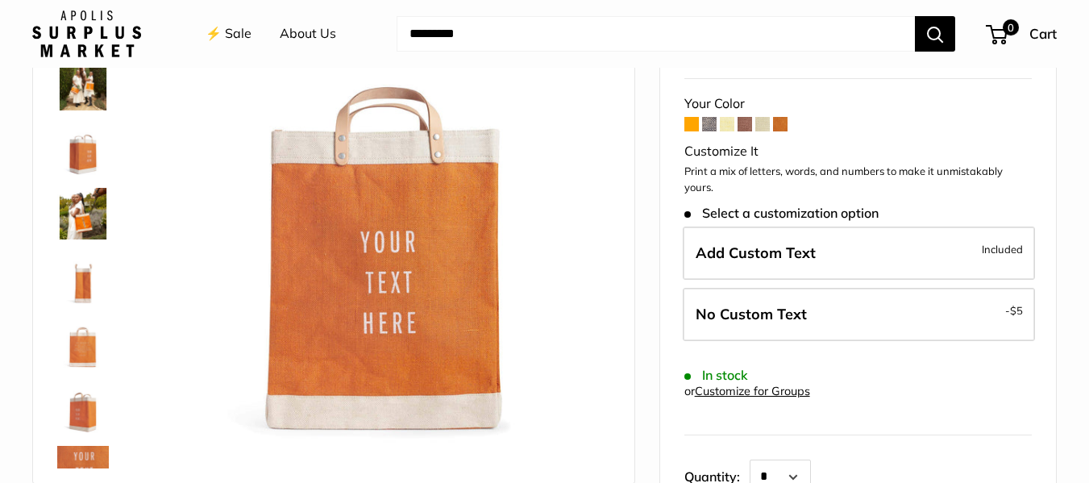
click at [763, 117] on span at bounding box center [762, 124] width 15 height 15
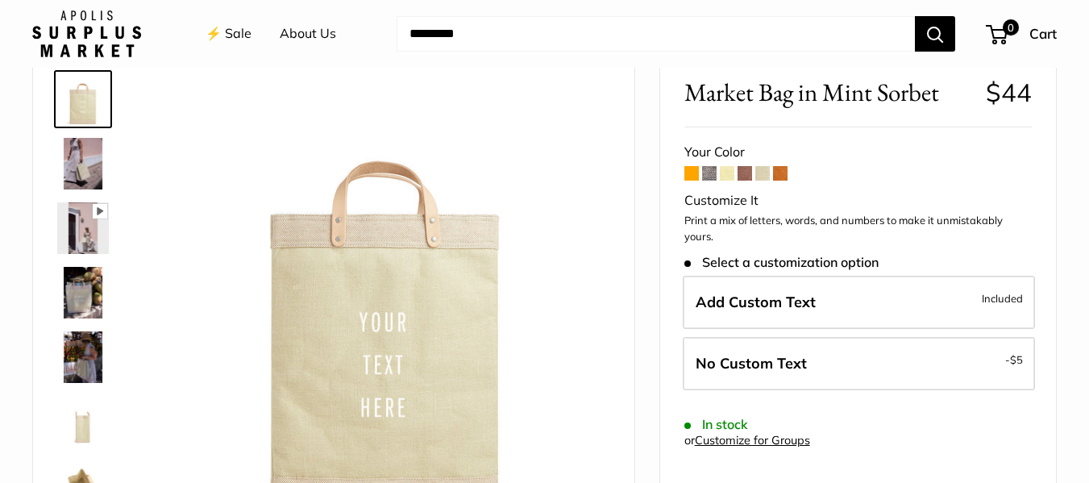
scroll to position [161, 0]
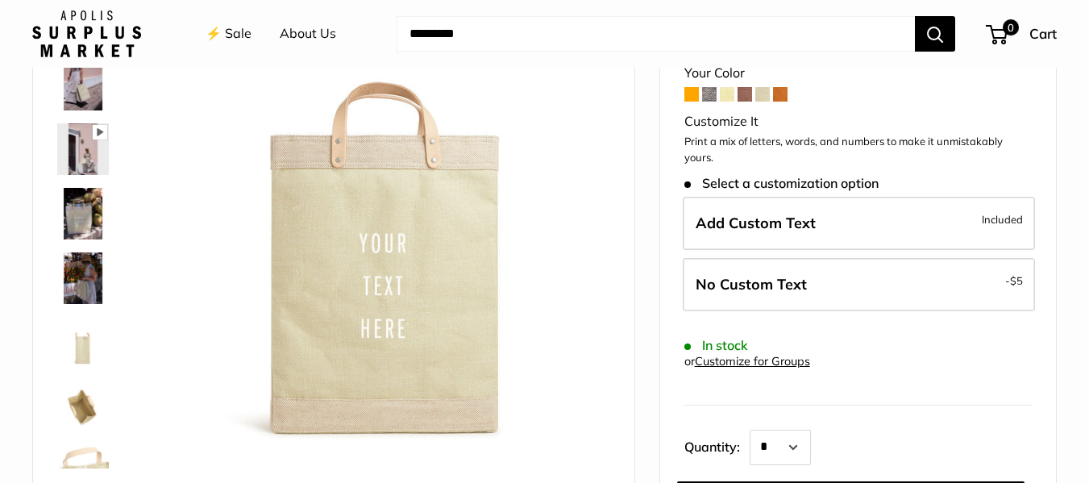
click at [777, 94] on span at bounding box center [780, 94] width 15 height 15
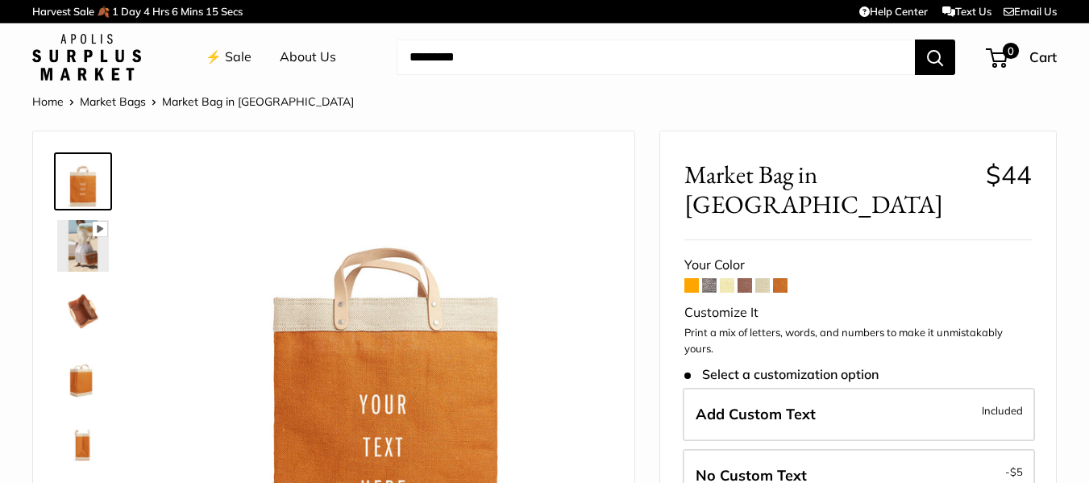
click at [712, 253] on div "Your Color" at bounding box center [857, 265] width 347 height 24
drag, startPoint x: 708, startPoint y: 247, endPoint x: 717, endPoint y: 255, distance: 12.1
click at [708, 253] on form "Your Color Customize It Print a mix of letters, words, and numbers to make it u…" at bounding box center [857, 482] width 347 height 458
click at [722, 278] on span at bounding box center [727, 285] width 15 height 15
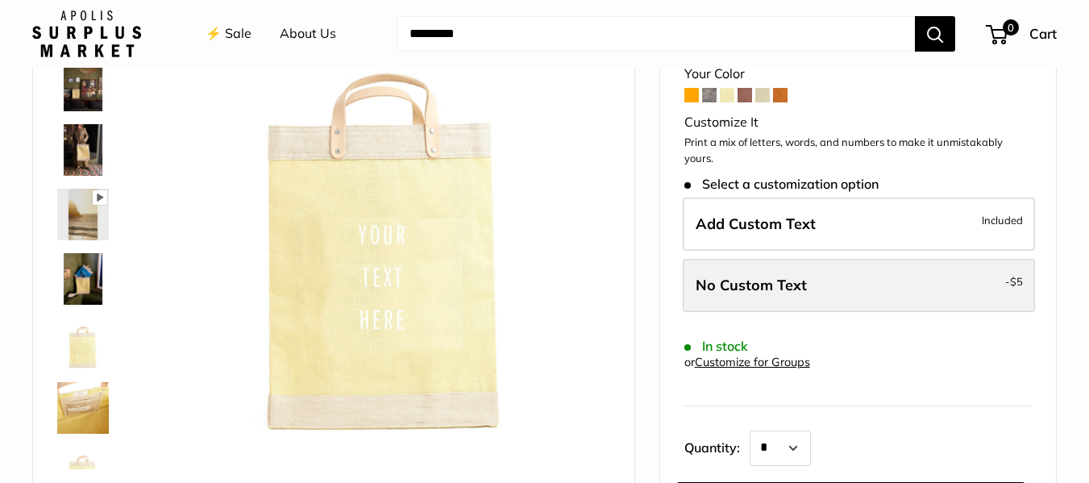
scroll to position [161, 0]
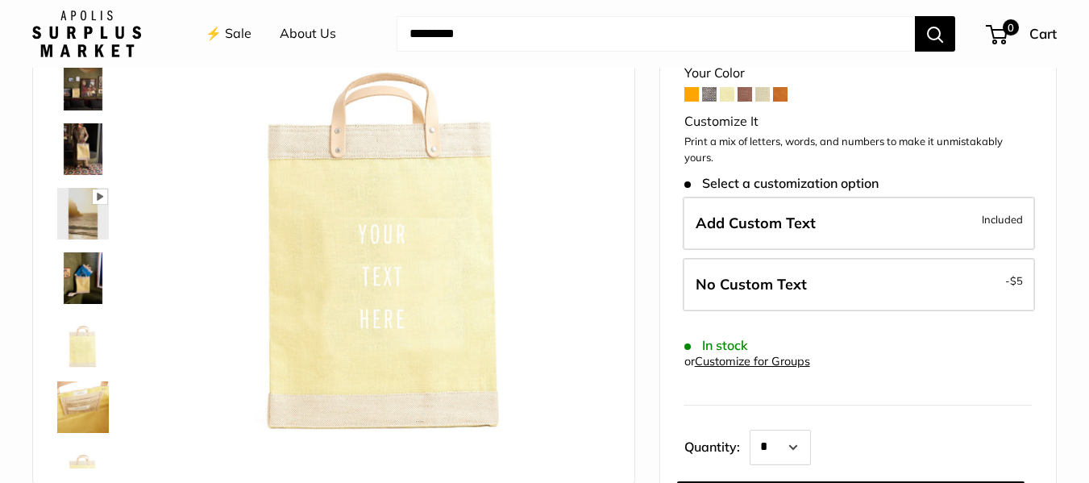
click at [77, 143] on img at bounding box center [83, 149] width 52 height 52
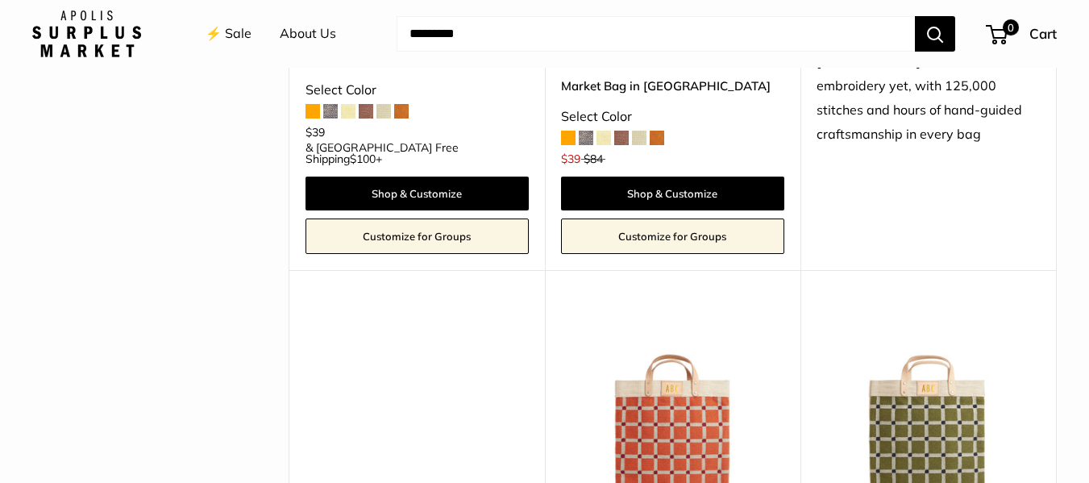
scroll to position [3018, 0]
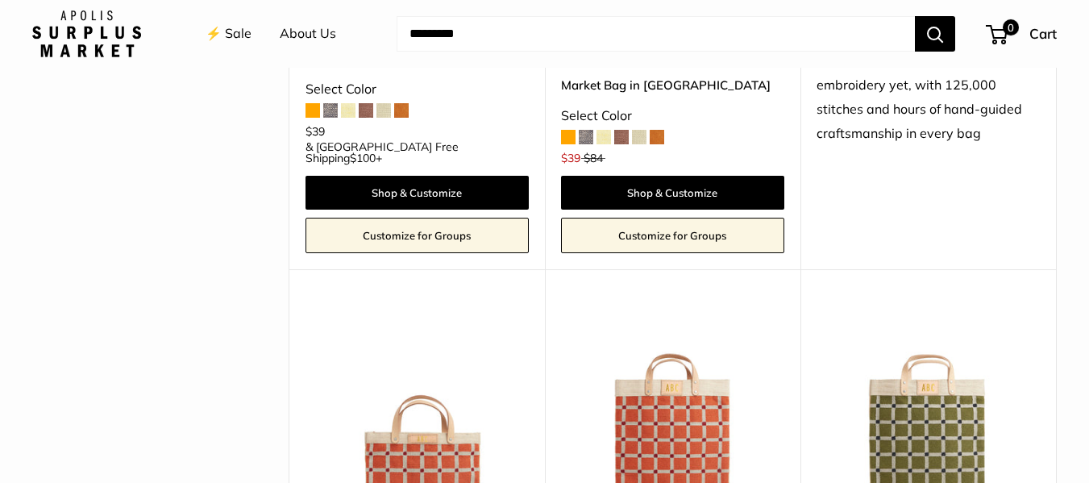
click at [0, 0] on img at bounding box center [0, 0] width 0 height 0
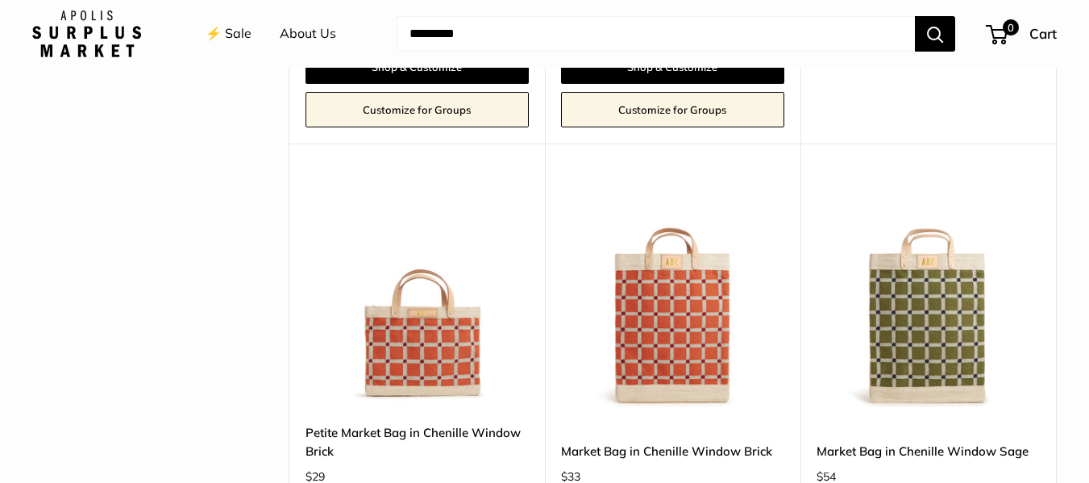
scroll to position [3179, 0]
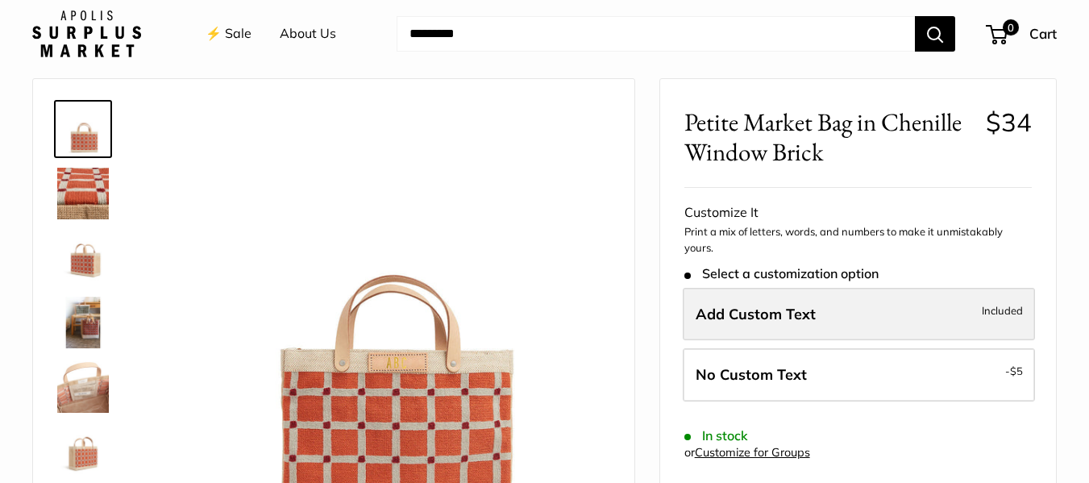
scroll to position [81, 0]
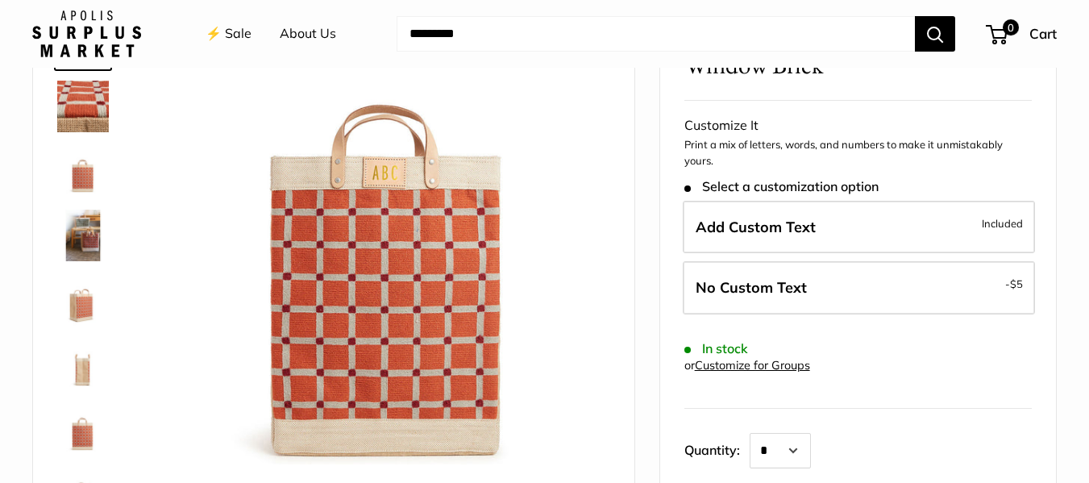
scroll to position [161, 0]
